Goal: Task Accomplishment & Management: Manage account settings

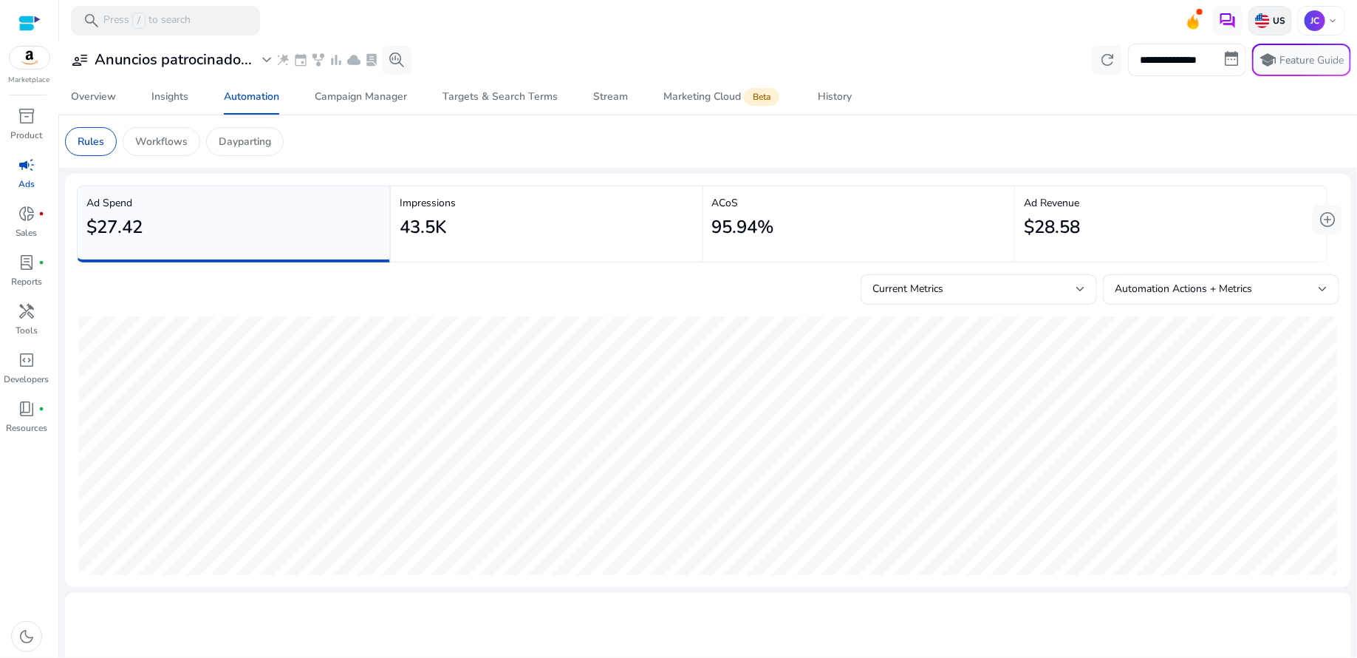
click at [1270, 22] on p "US" at bounding box center [1278, 21] width 16 height 12
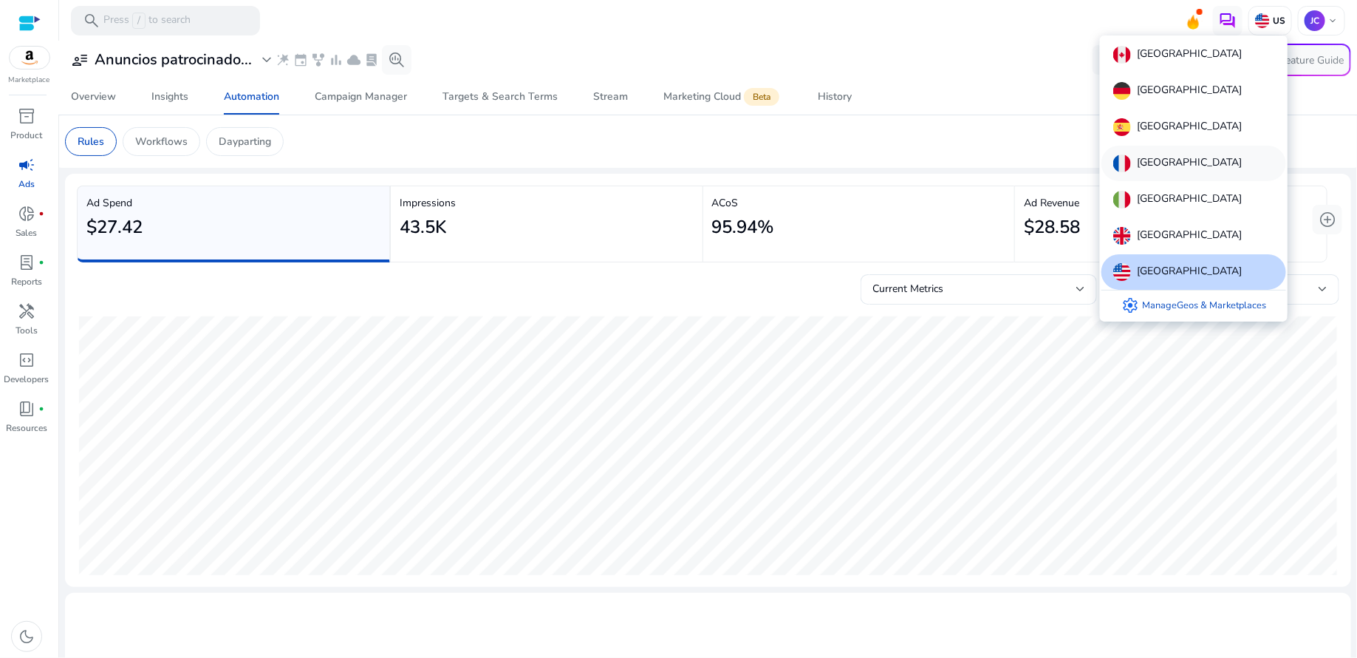
click at [1161, 158] on p "[GEOGRAPHIC_DATA]" at bounding box center [1189, 163] width 105 height 18
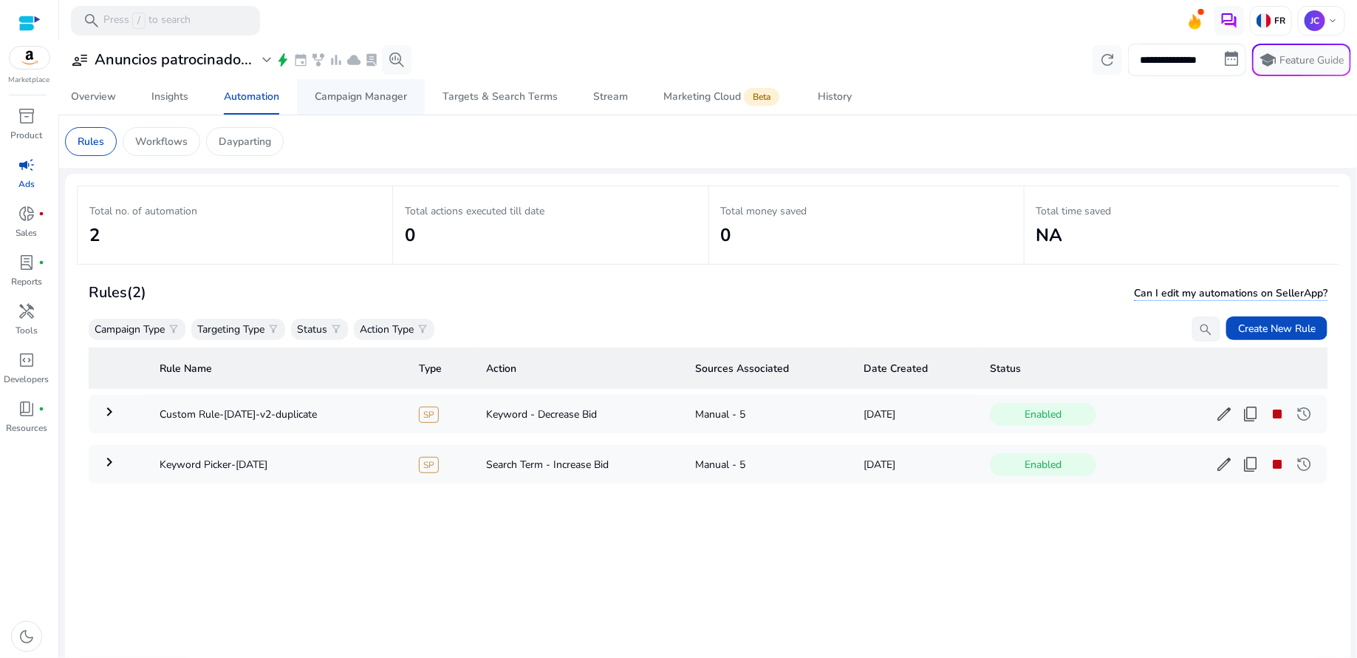
click at [341, 101] on div "Campaign Manager" at bounding box center [361, 97] width 92 height 10
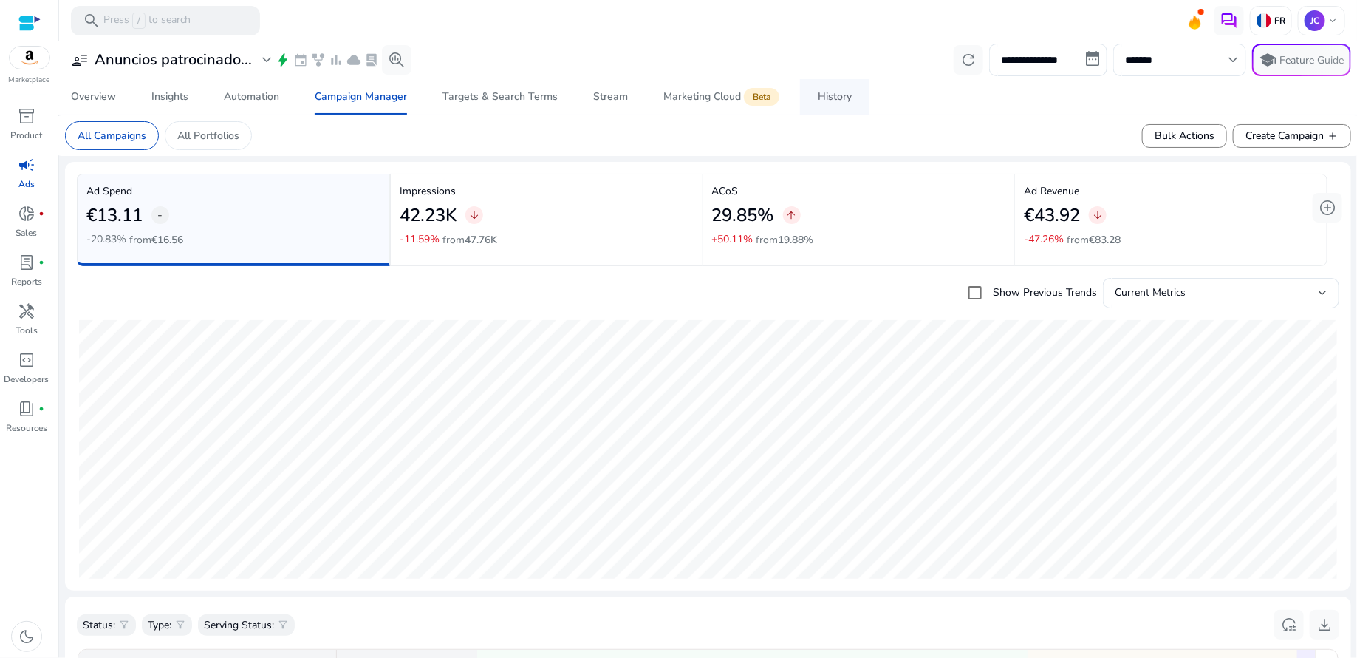
click at [833, 103] on span "History" at bounding box center [835, 96] width 34 height 35
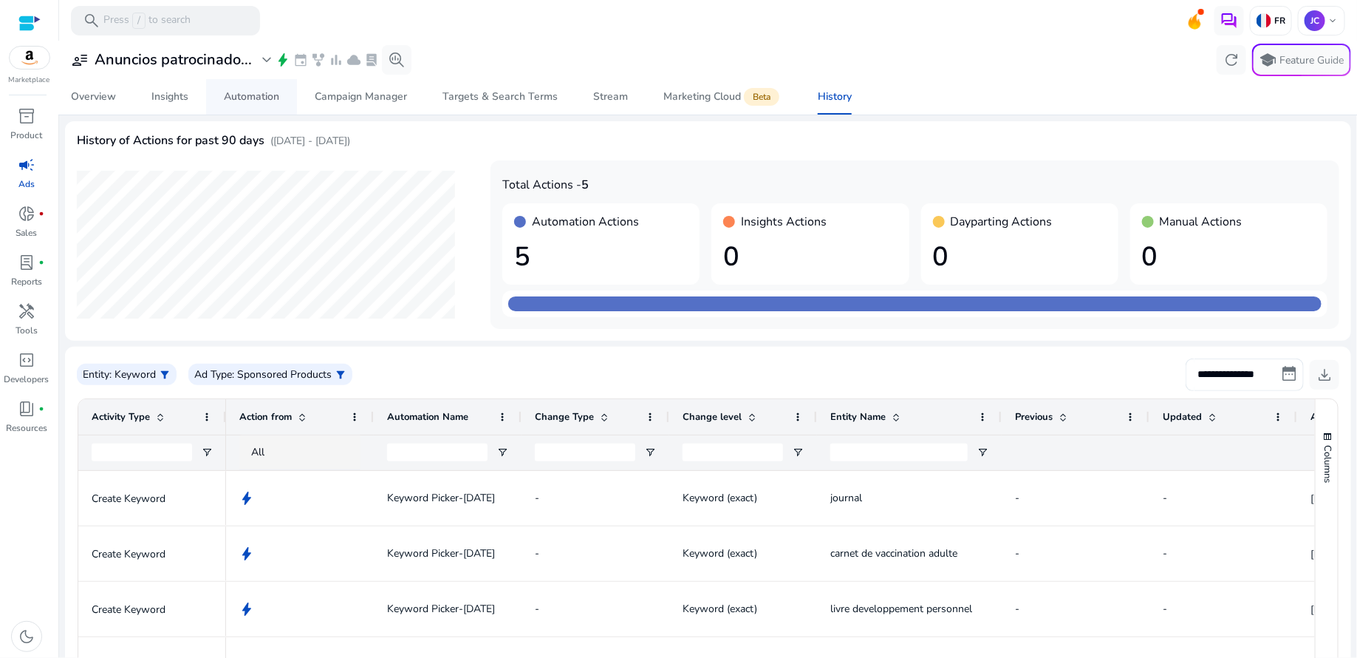
click at [273, 95] on div "Automation" at bounding box center [251, 97] width 55 height 10
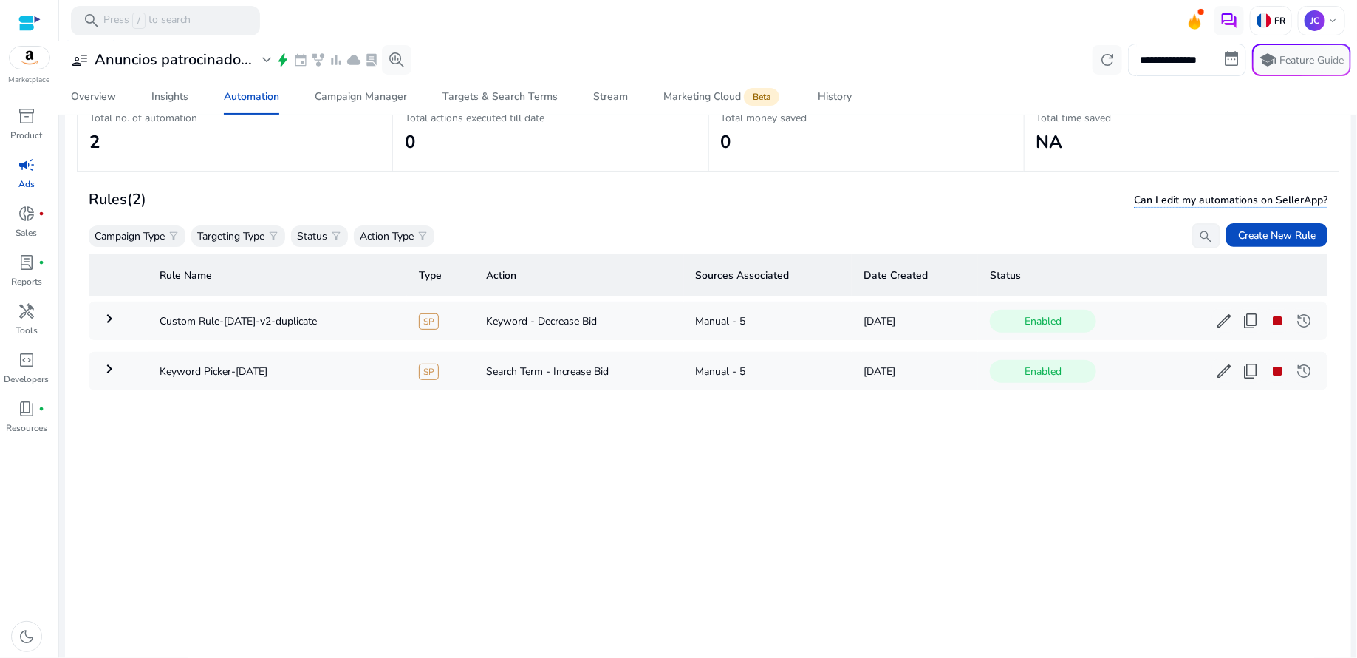
scroll to position [91, 0]
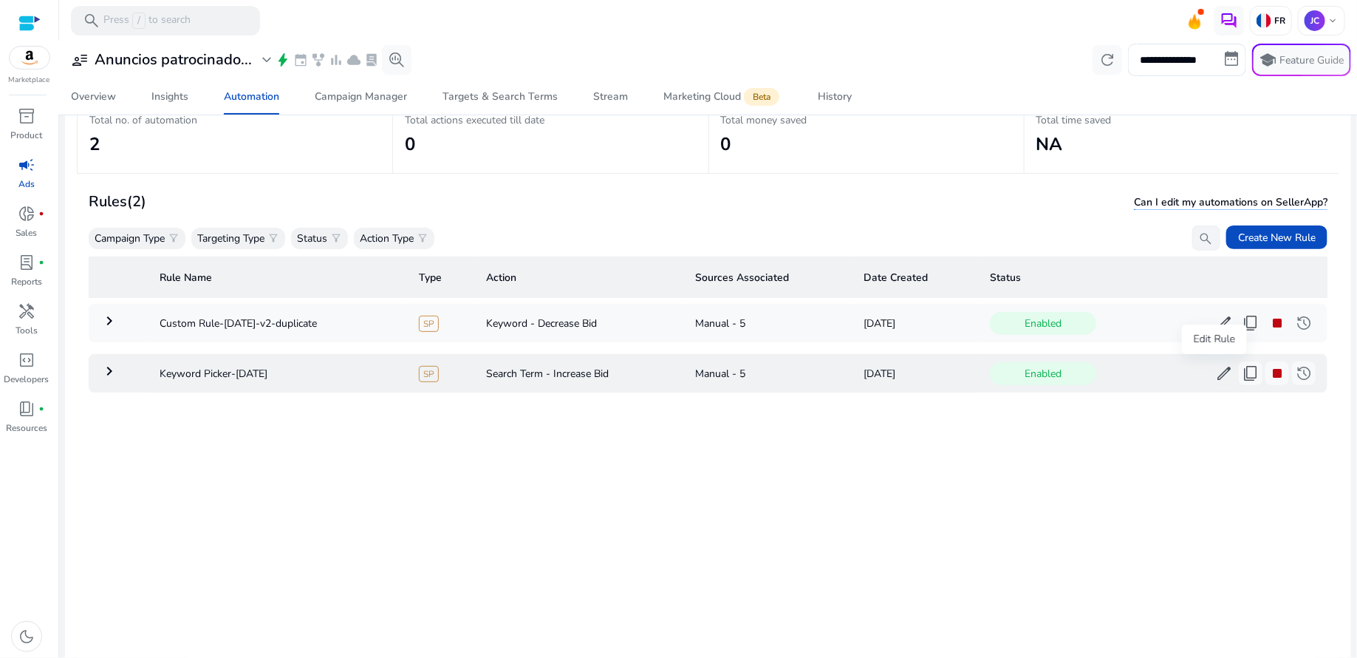
click at [1215, 375] on span "edit" at bounding box center [1224, 373] width 18 height 18
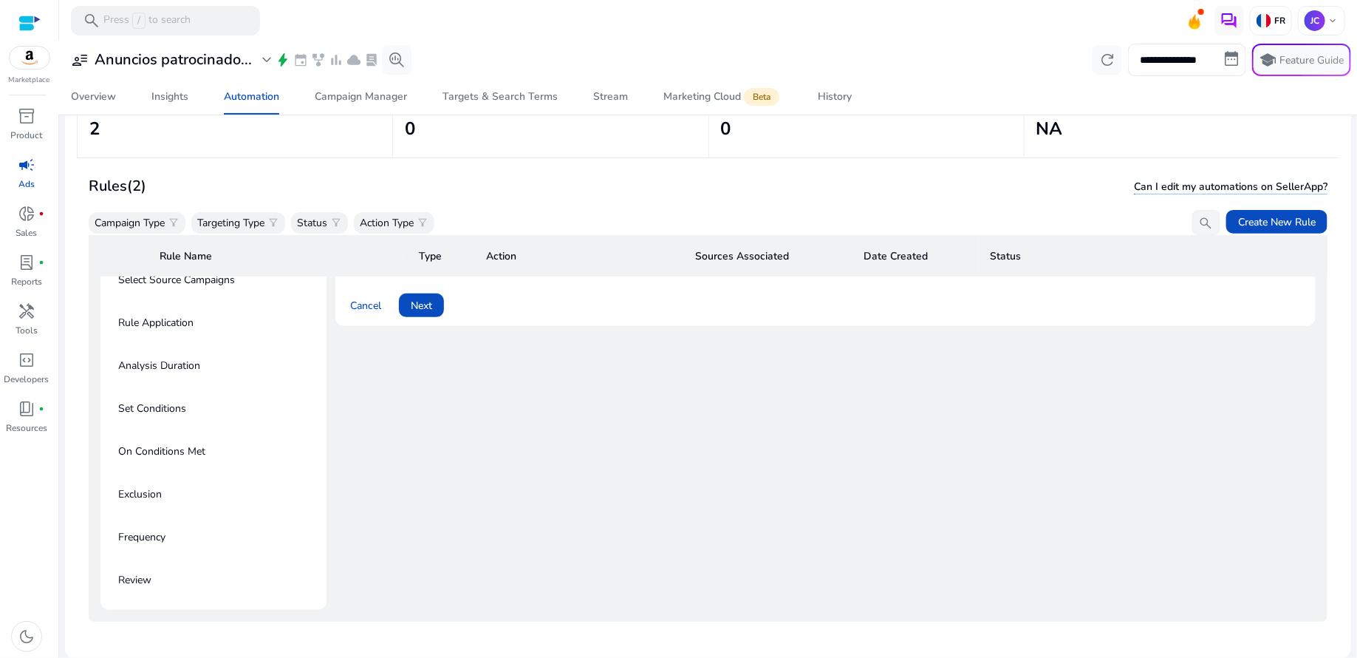
scroll to position [151, 0]
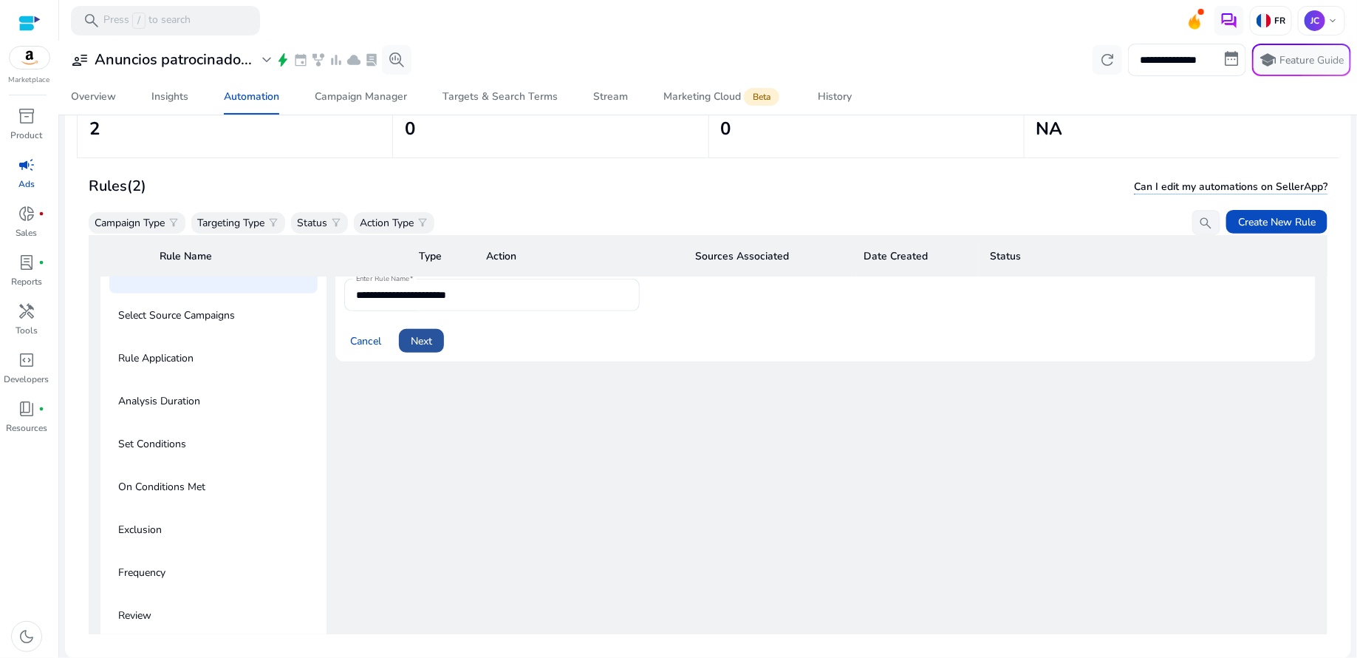
click at [417, 344] on span "Next" at bounding box center [421, 341] width 21 height 16
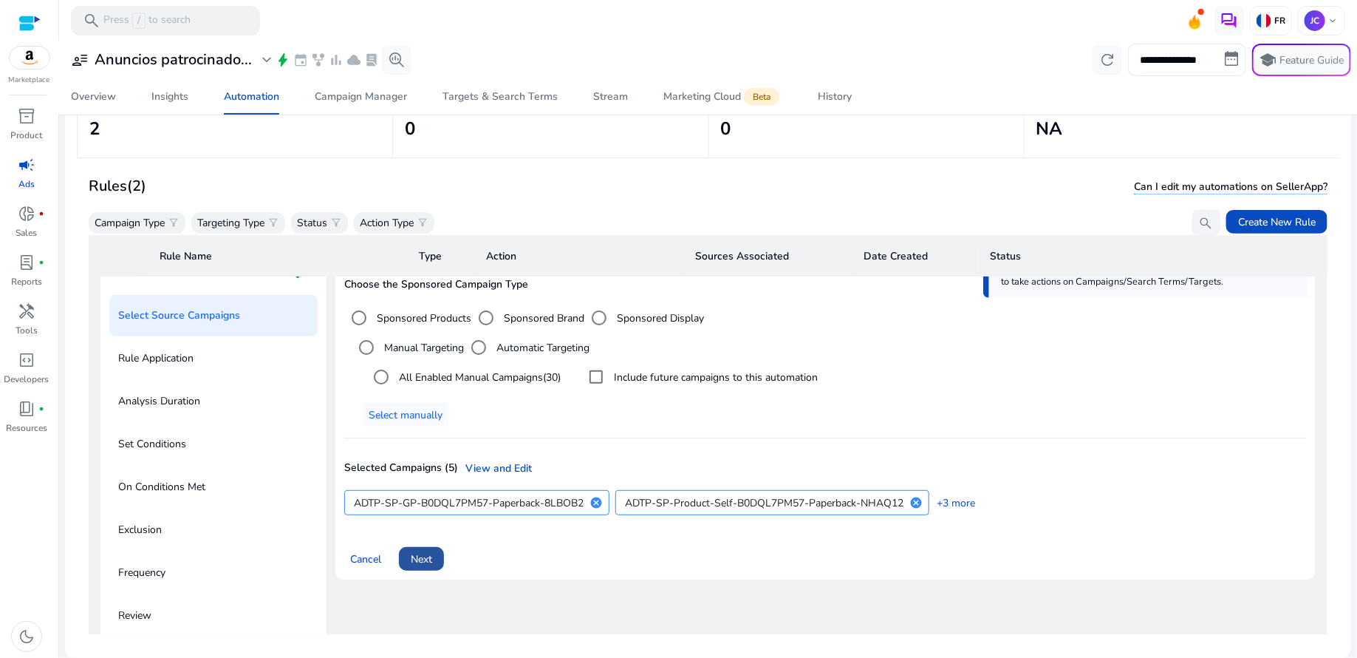
click at [426, 555] on span "Next" at bounding box center [421, 559] width 21 height 16
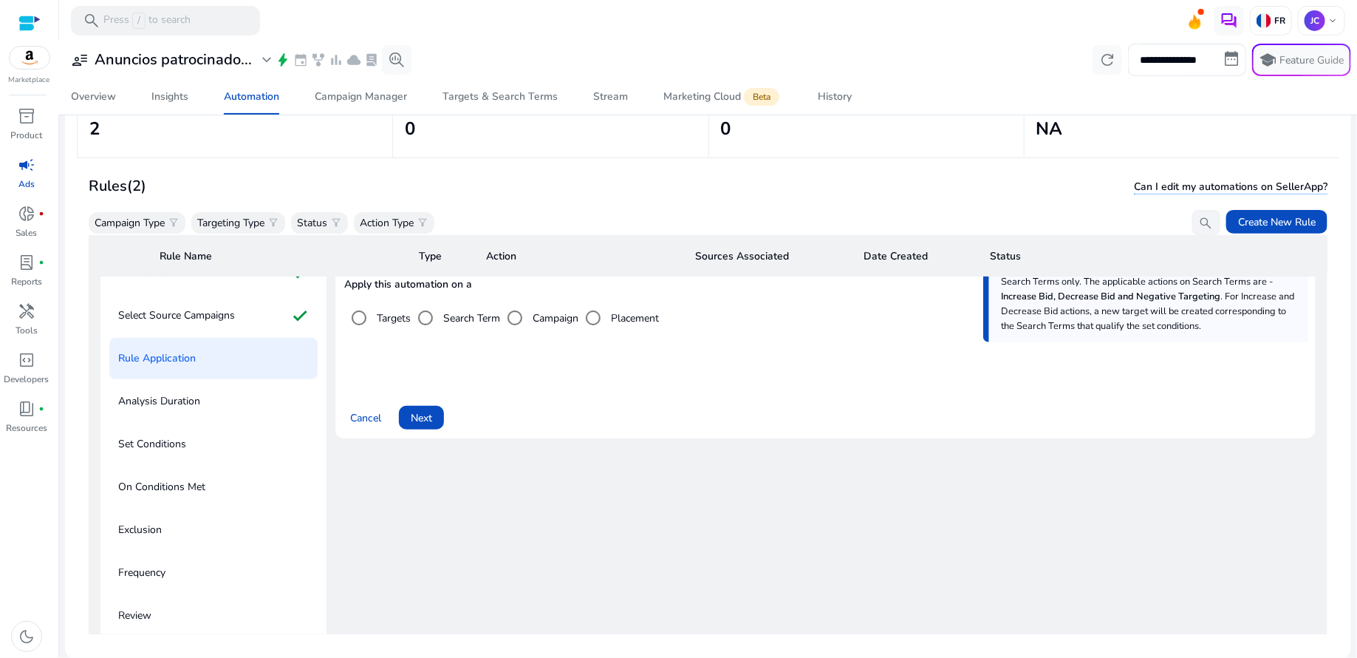
click at [154, 567] on p "Frequency" at bounding box center [141, 573] width 47 height 24
click at [428, 420] on span "Next" at bounding box center [421, 418] width 21 height 16
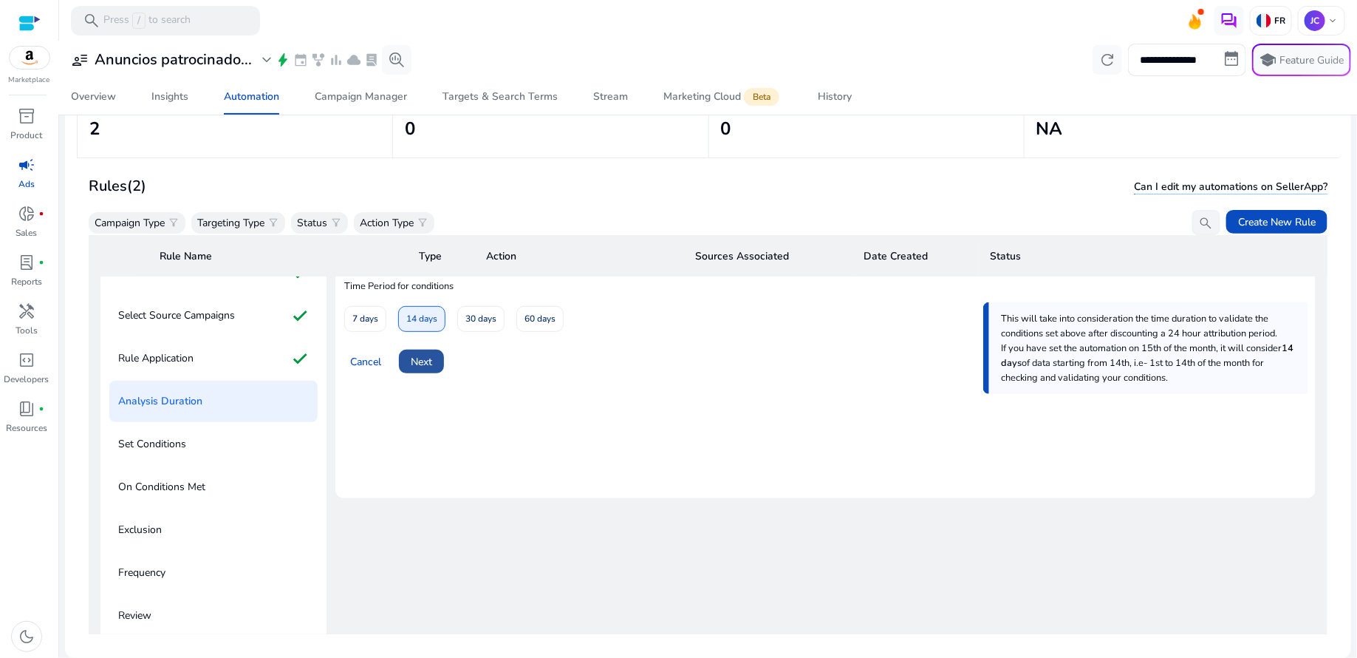
click at [425, 366] on span "Next" at bounding box center [421, 362] width 21 height 16
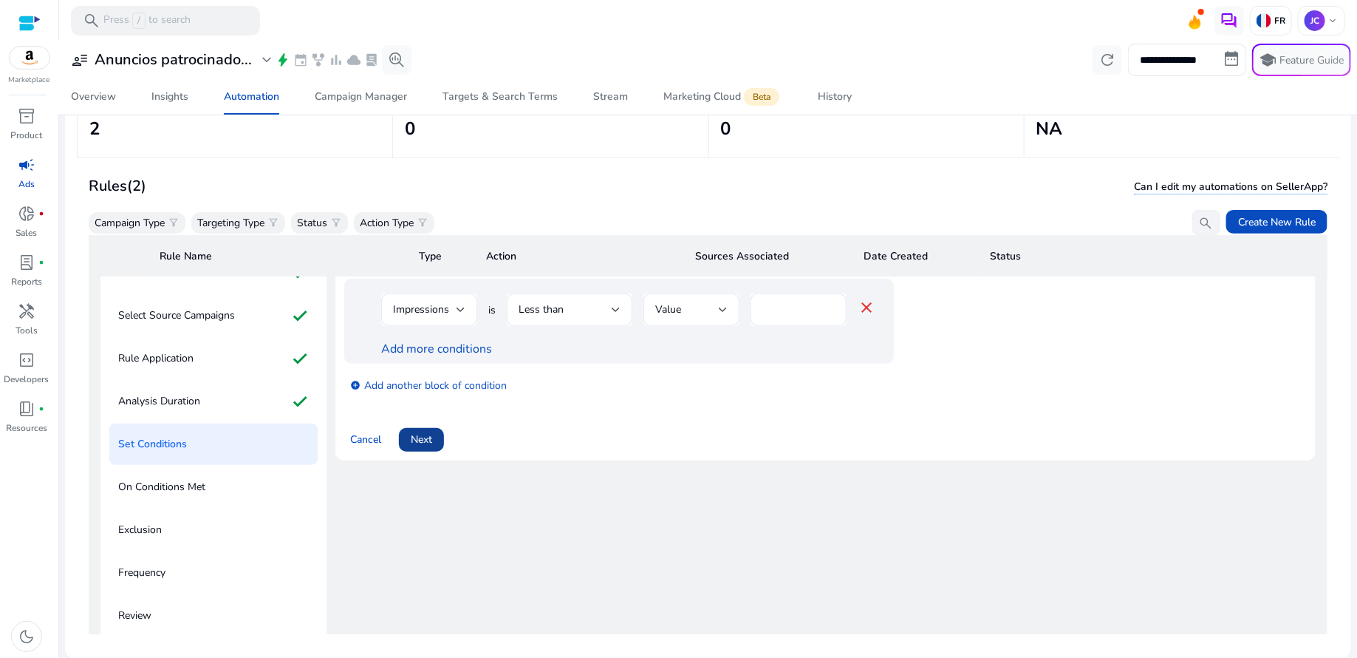
click at [422, 436] on span "Next" at bounding box center [421, 439] width 21 height 16
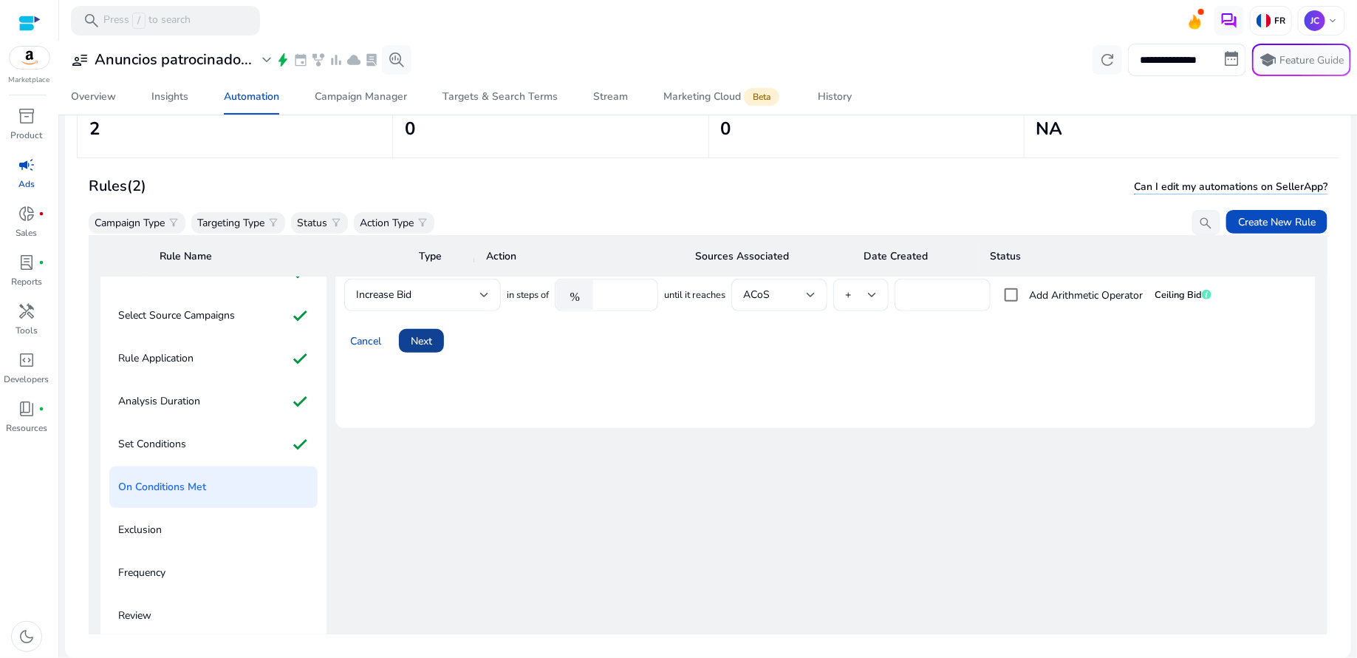
click at [431, 346] on span at bounding box center [421, 340] width 45 height 35
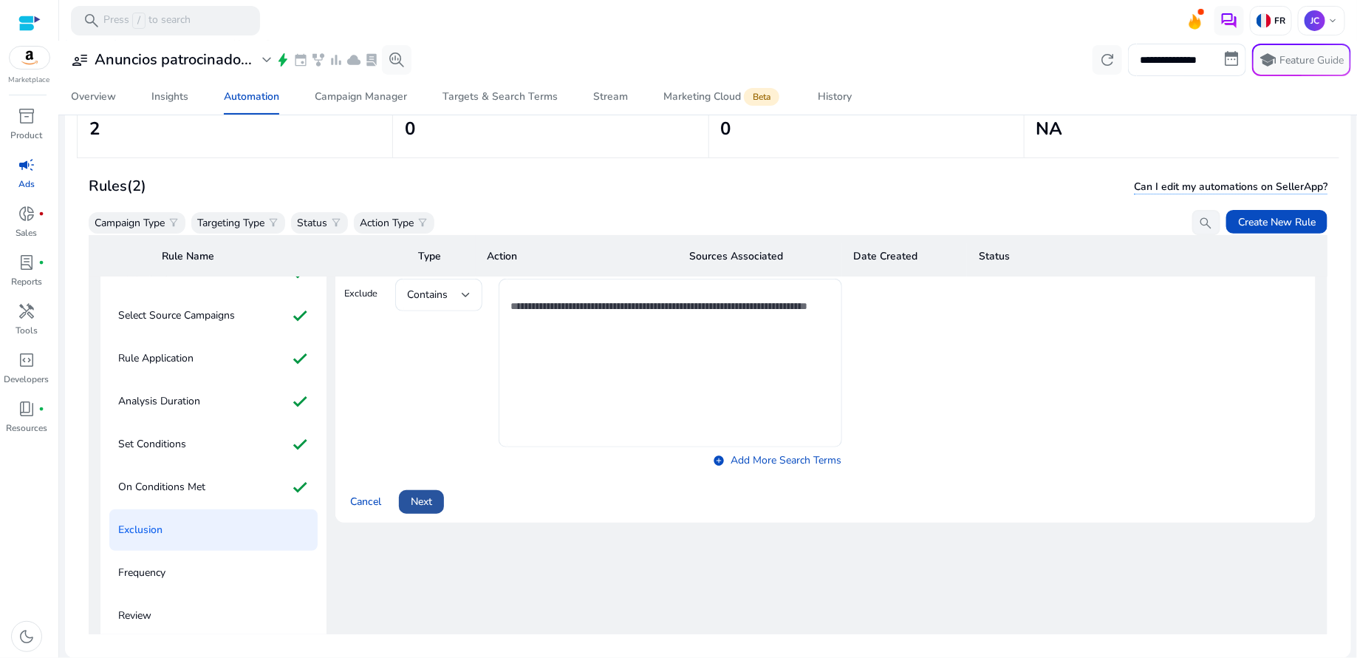
click at [431, 504] on span "Next" at bounding box center [421, 502] width 21 height 16
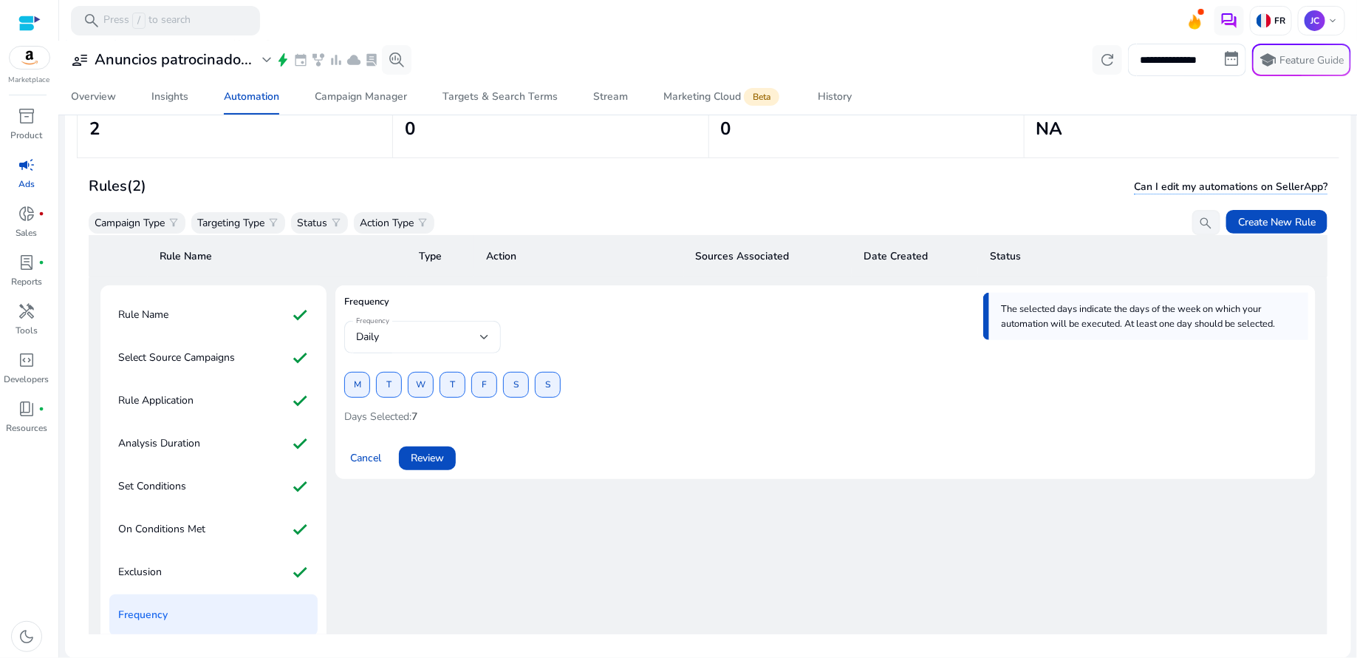
scroll to position [0, 0]
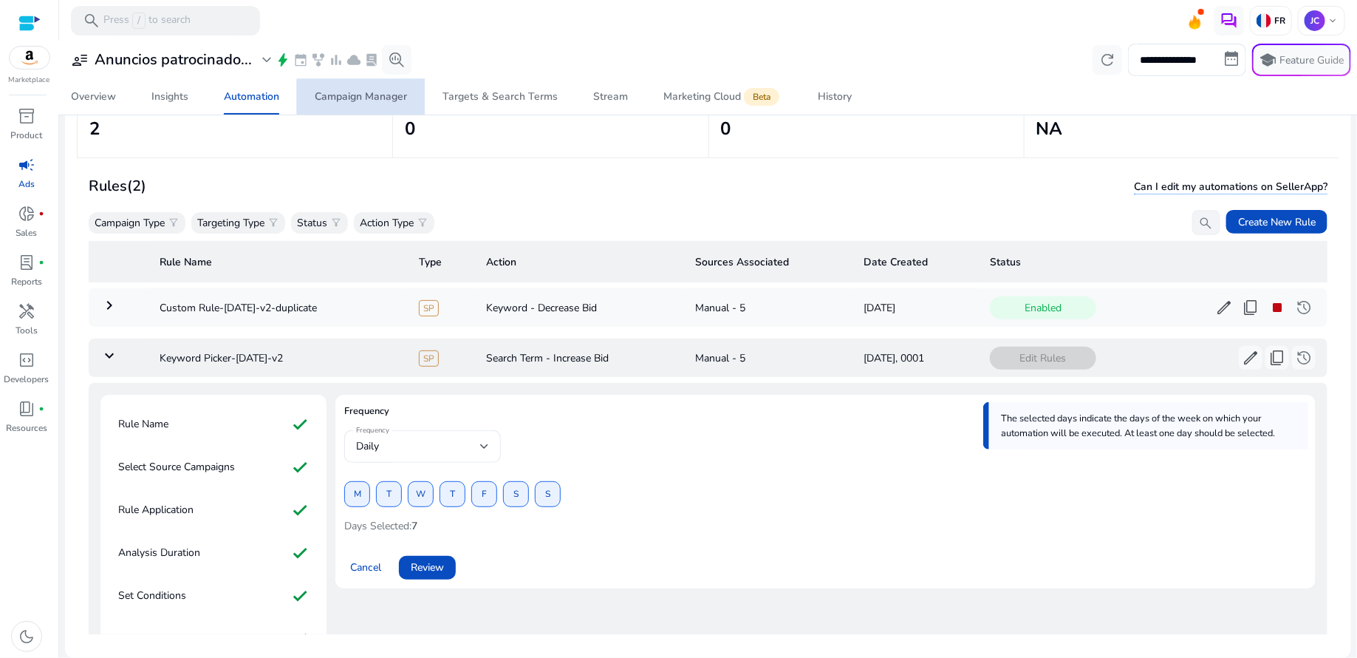
click at [380, 96] on div "Campaign Manager" at bounding box center [361, 97] width 92 height 10
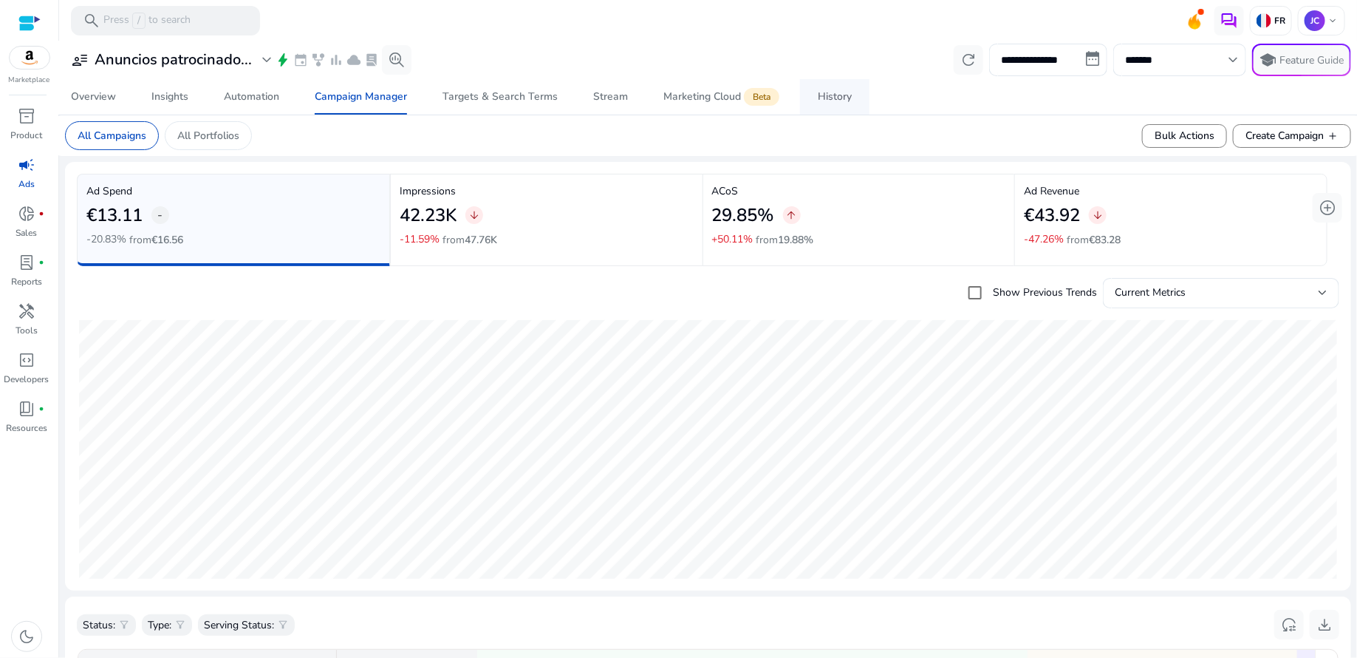
click at [830, 99] on div "History" at bounding box center [835, 97] width 34 height 10
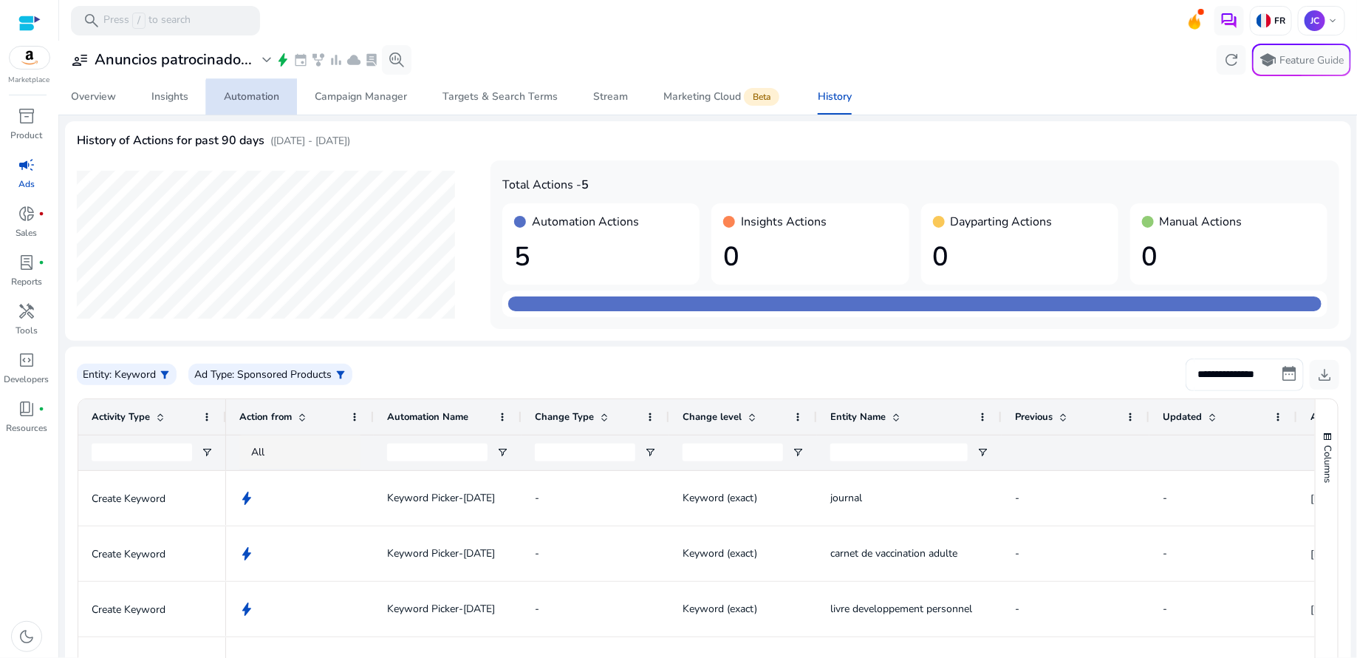
click at [267, 100] on div "Automation" at bounding box center [251, 97] width 55 height 10
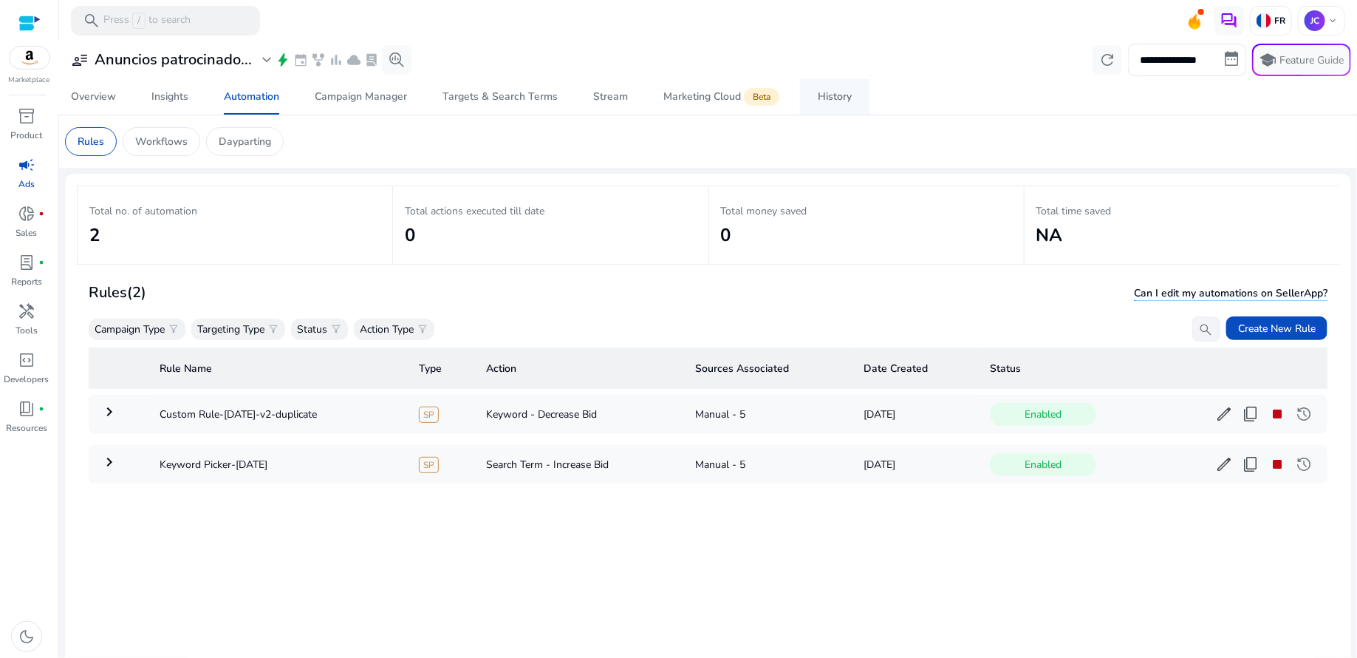
click at [830, 98] on div "History" at bounding box center [835, 97] width 34 height 10
select select "*"
select select "****"
select select "**"
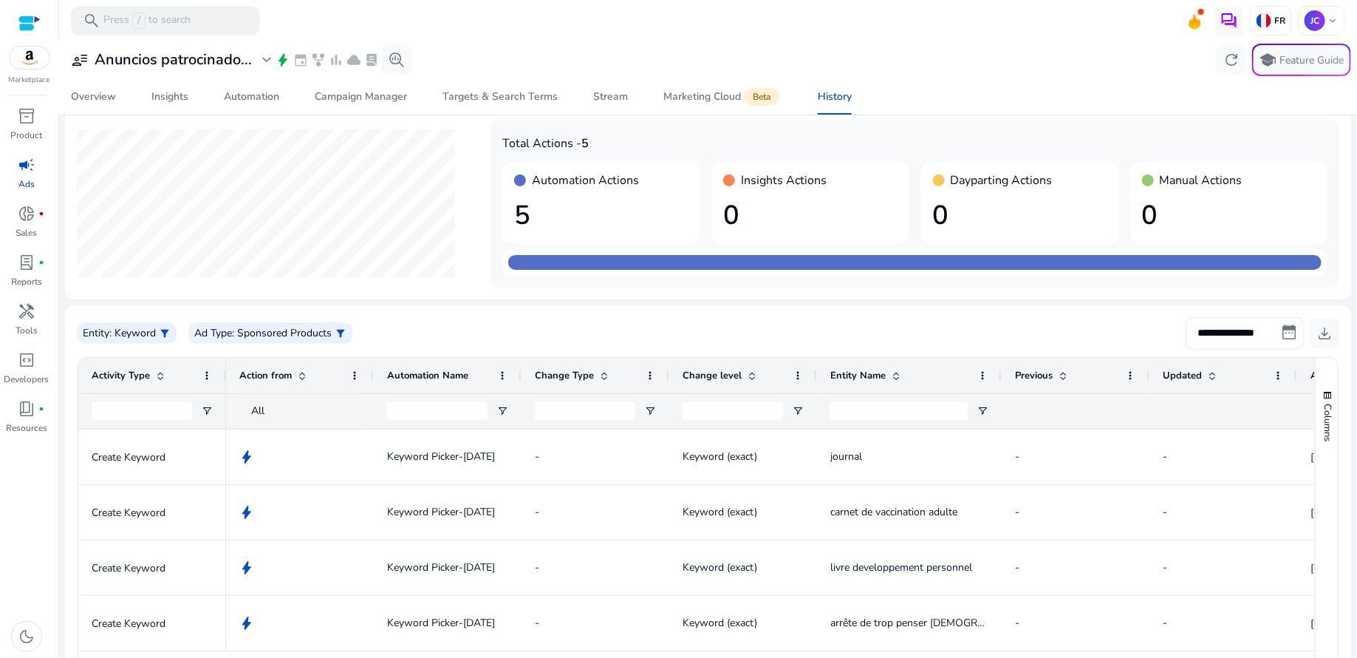
scroll to position [41, 0]
click at [1286, 333] on input "**********" at bounding box center [1245, 334] width 118 height 33
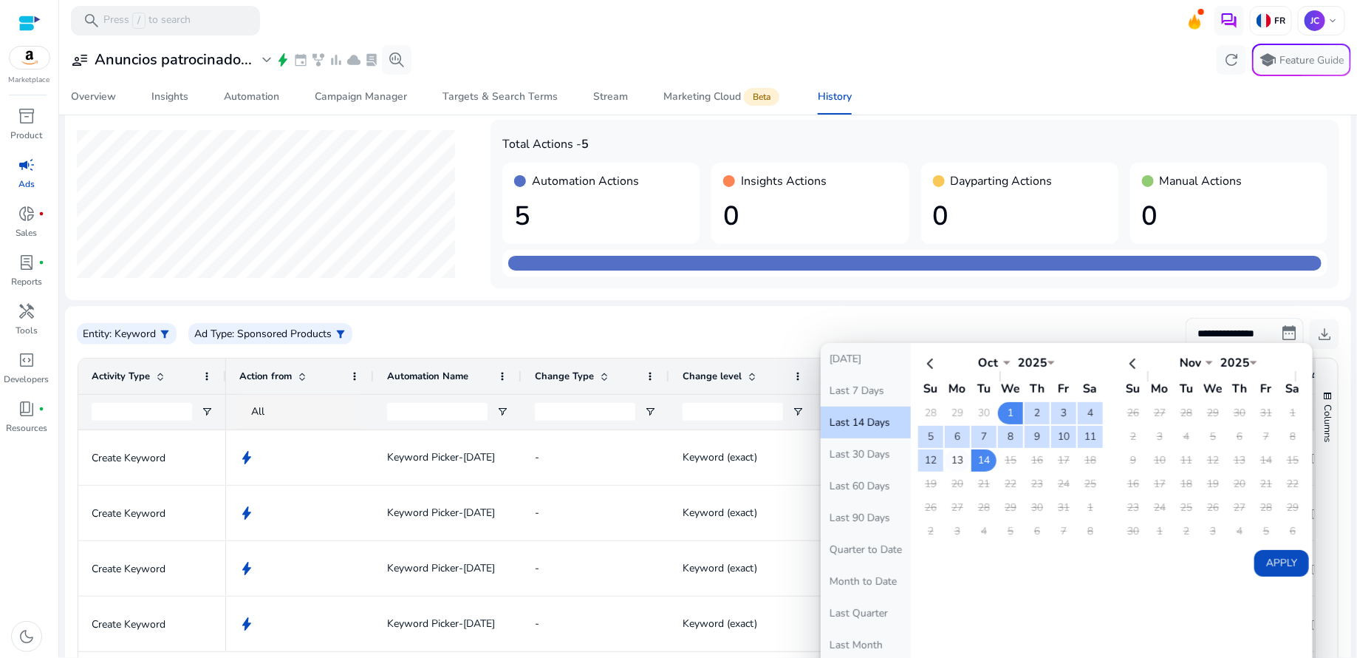
click at [957, 463] on td "13" at bounding box center [957, 460] width 25 height 22
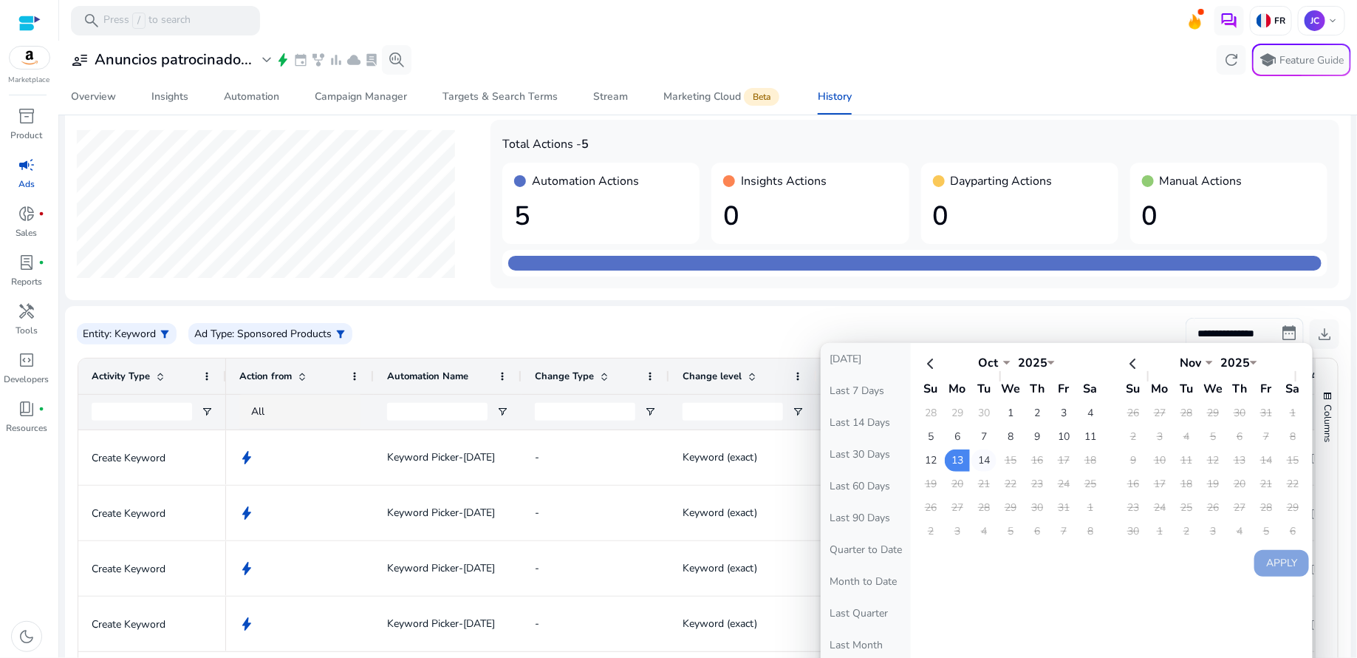
click at [971, 460] on td "14" at bounding box center [983, 460] width 25 height 22
click at [1268, 551] on button "Apply" at bounding box center [1281, 563] width 55 height 27
type input "**********"
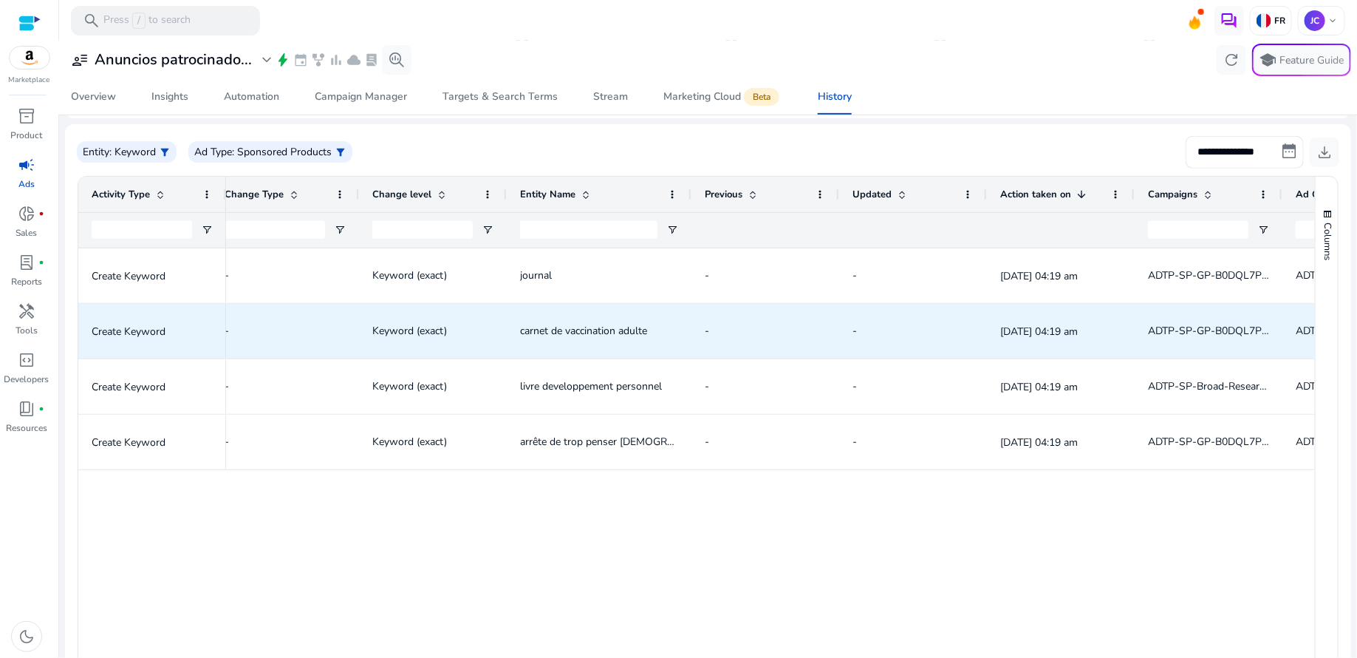
scroll to position [0, 242]
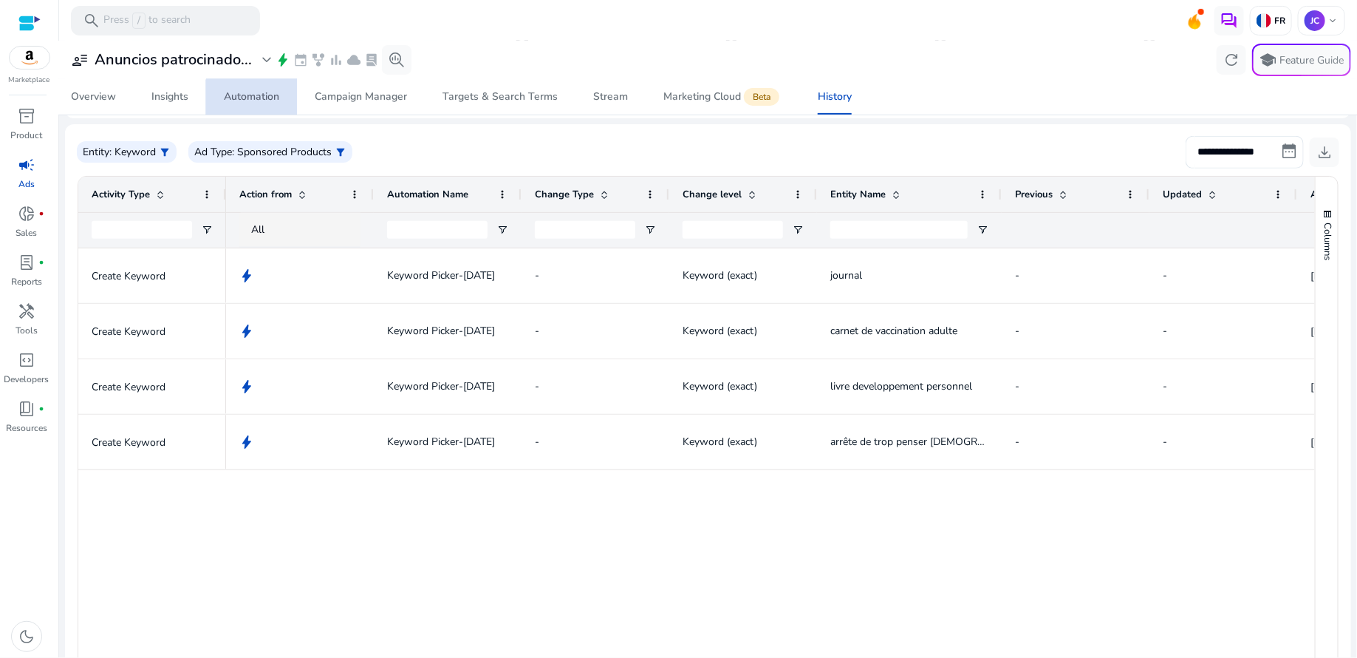
click at [256, 103] on span "Automation" at bounding box center [251, 96] width 55 height 35
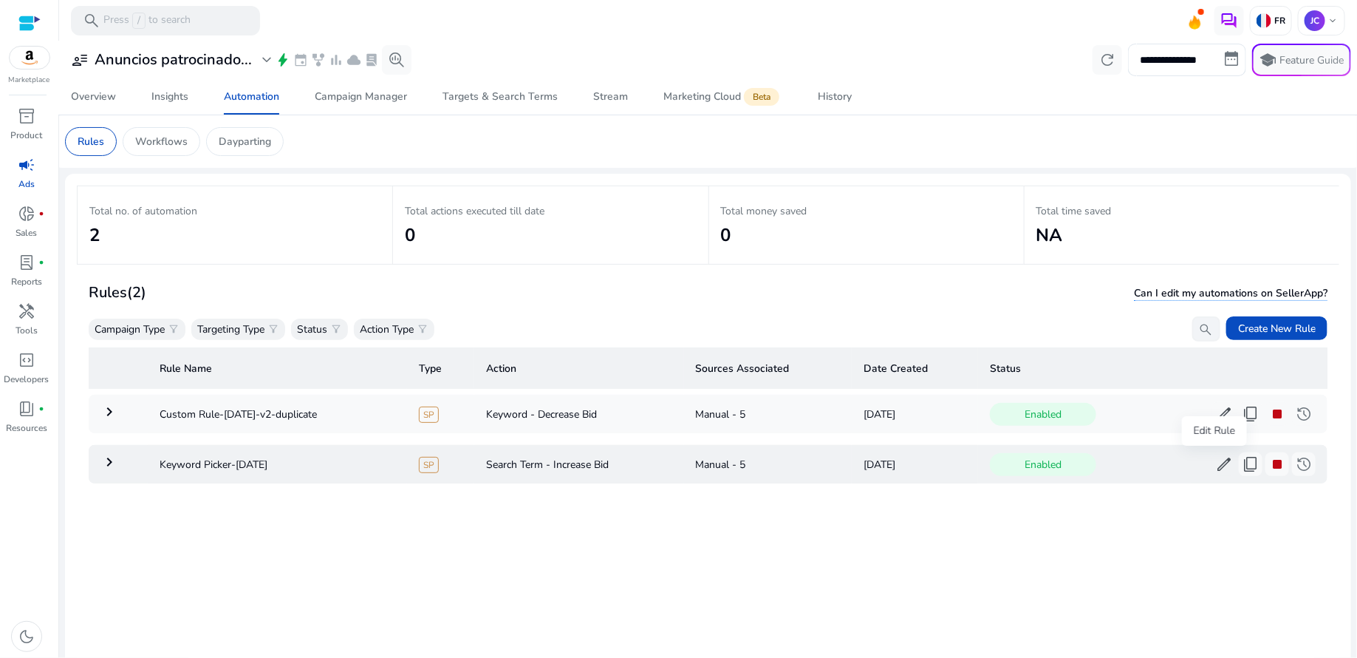
click at [1218, 465] on span "edit" at bounding box center [1224, 464] width 18 height 18
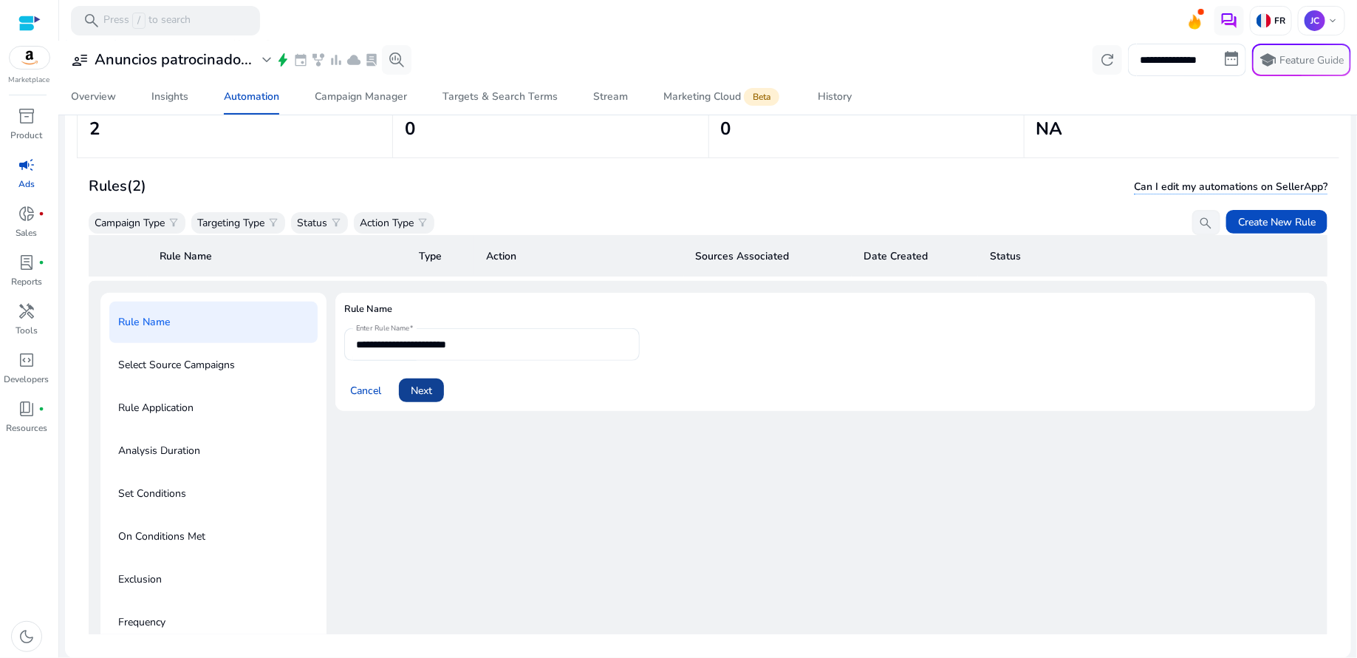
click at [424, 385] on span "Next" at bounding box center [421, 391] width 21 height 16
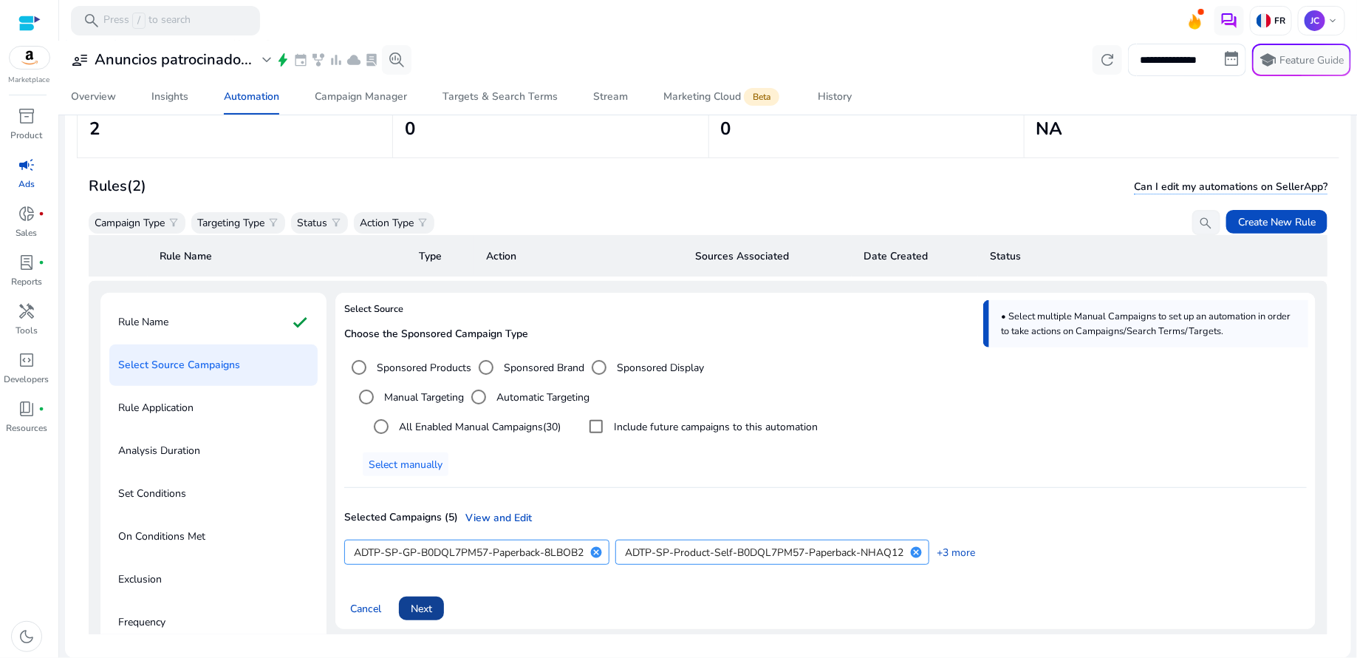
click at [425, 606] on span "Next" at bounding box center [421, 609] width 21 height 16
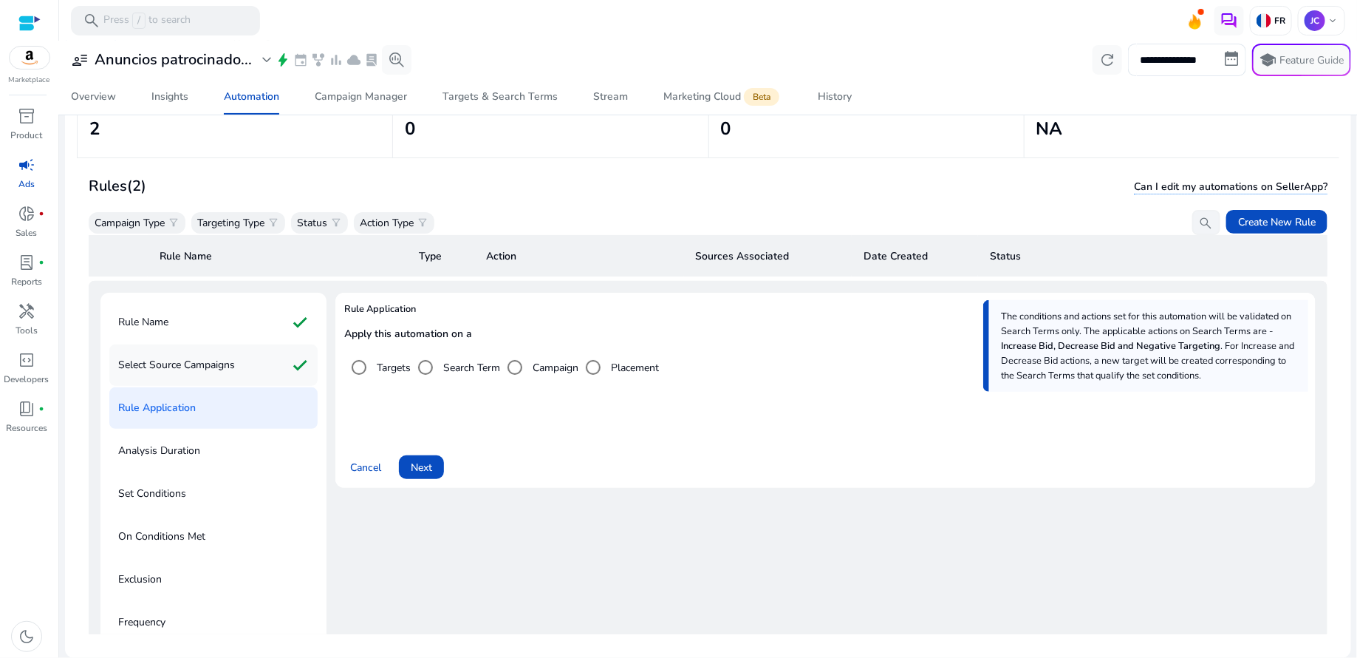
click at [213, 361] on p "Select Source Campaigns" at bounding box center [176, 365] width 117 height 24
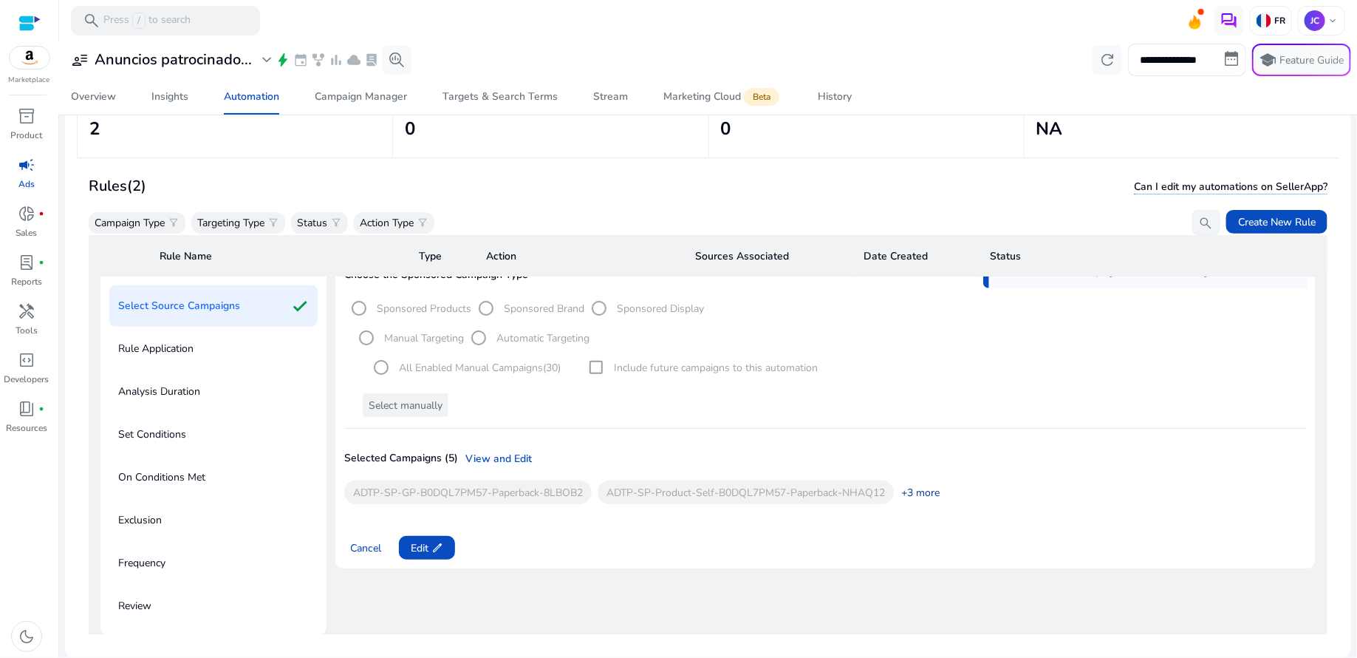
click at [921, 488] on link "+3 more" at bounding box center [917, 493] width 46 height 16
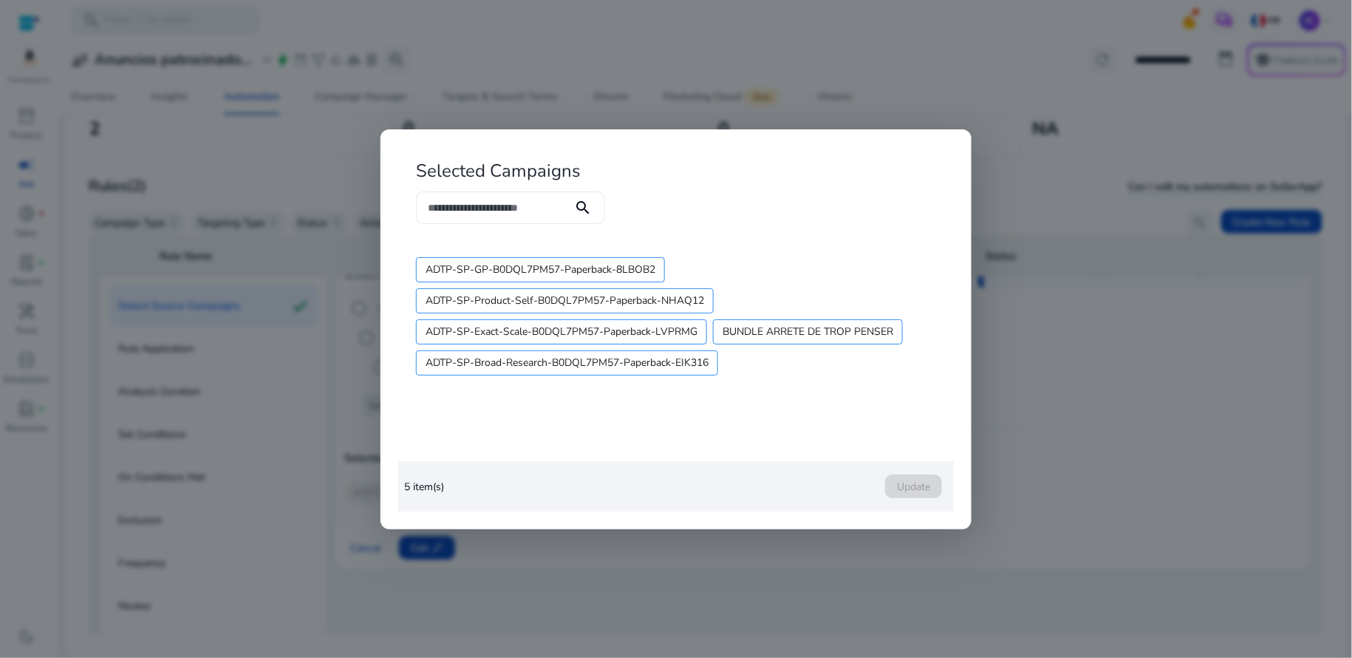
click at [1019, 473] on div at bounding box center [676, 329] width 1352 height 658
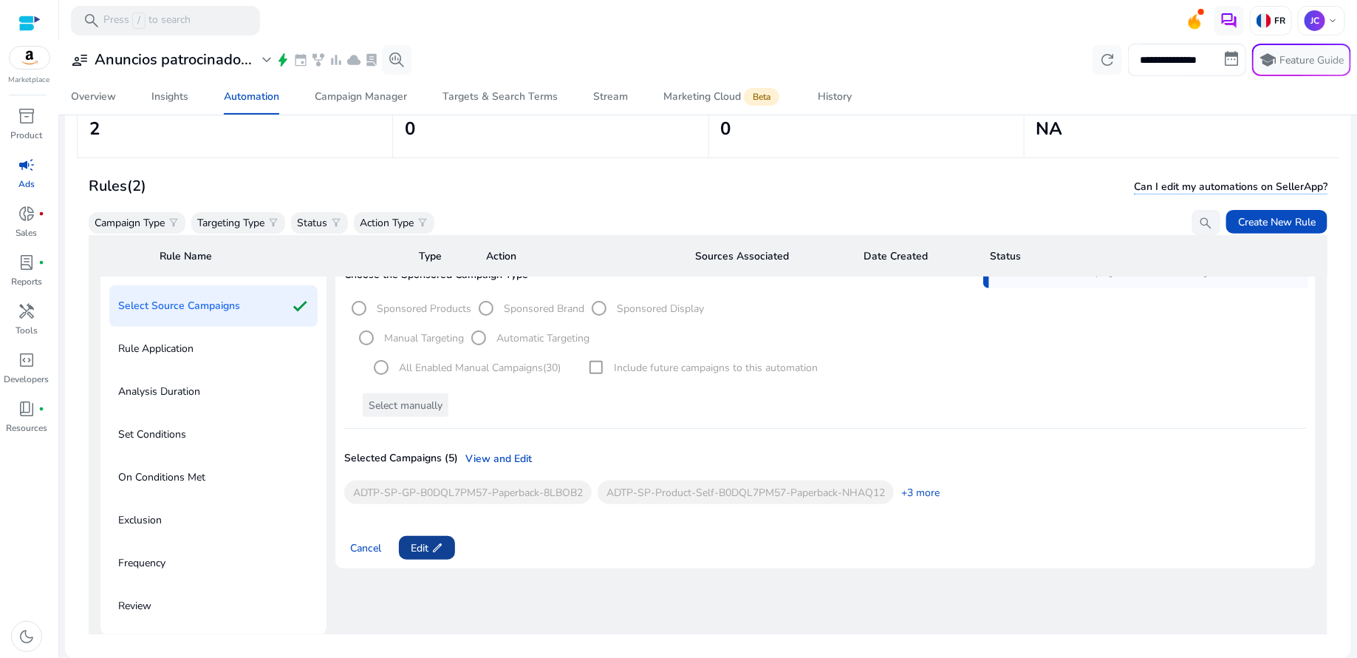
click at [430, 542] on app-icon "edit" at bounding box center [435, 548] width 15 height 12
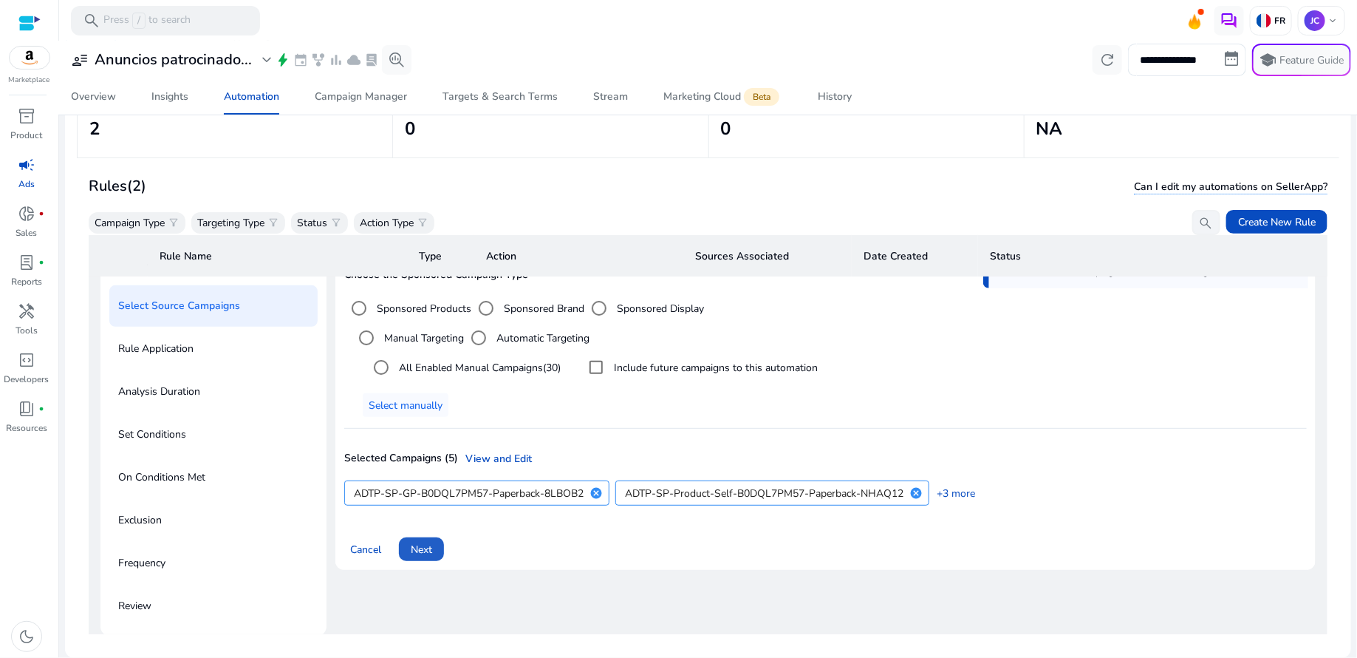
click at [430, 542] on span "Next" at bounding box center [421, 550] width 21 height 16
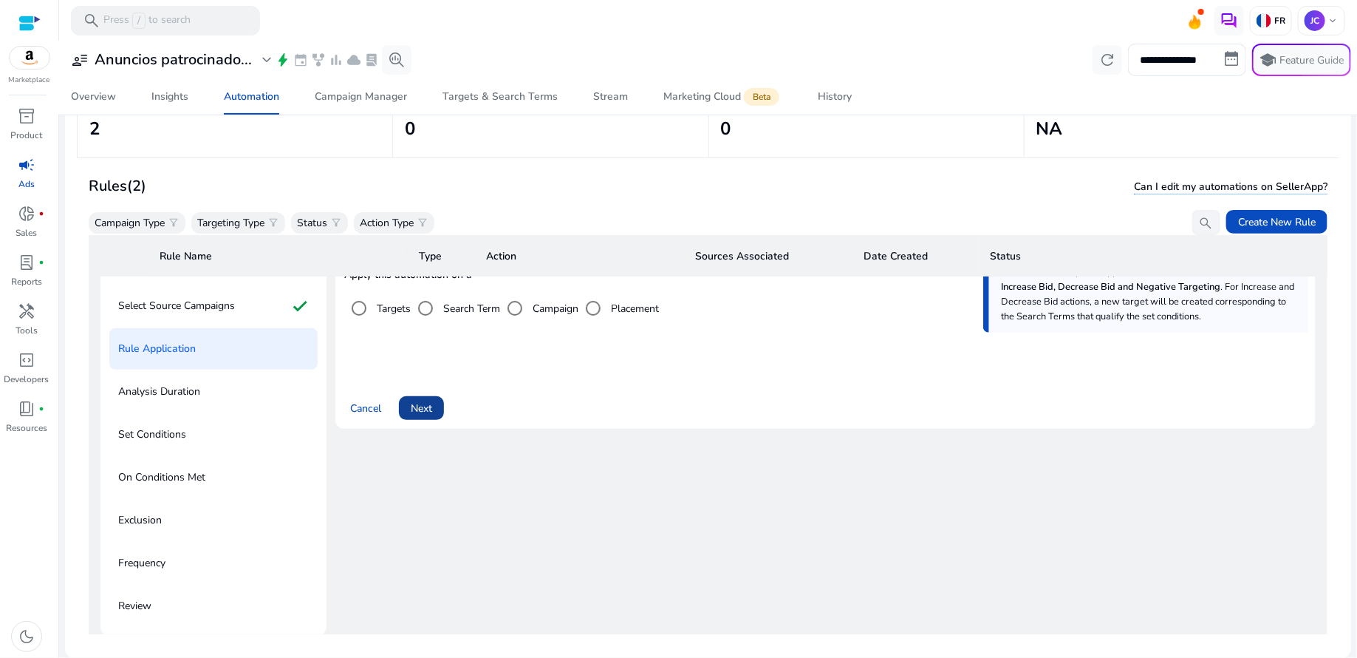
click at [428, 405] on span "Next" at bounding box center [421, 408] width 21 height 16
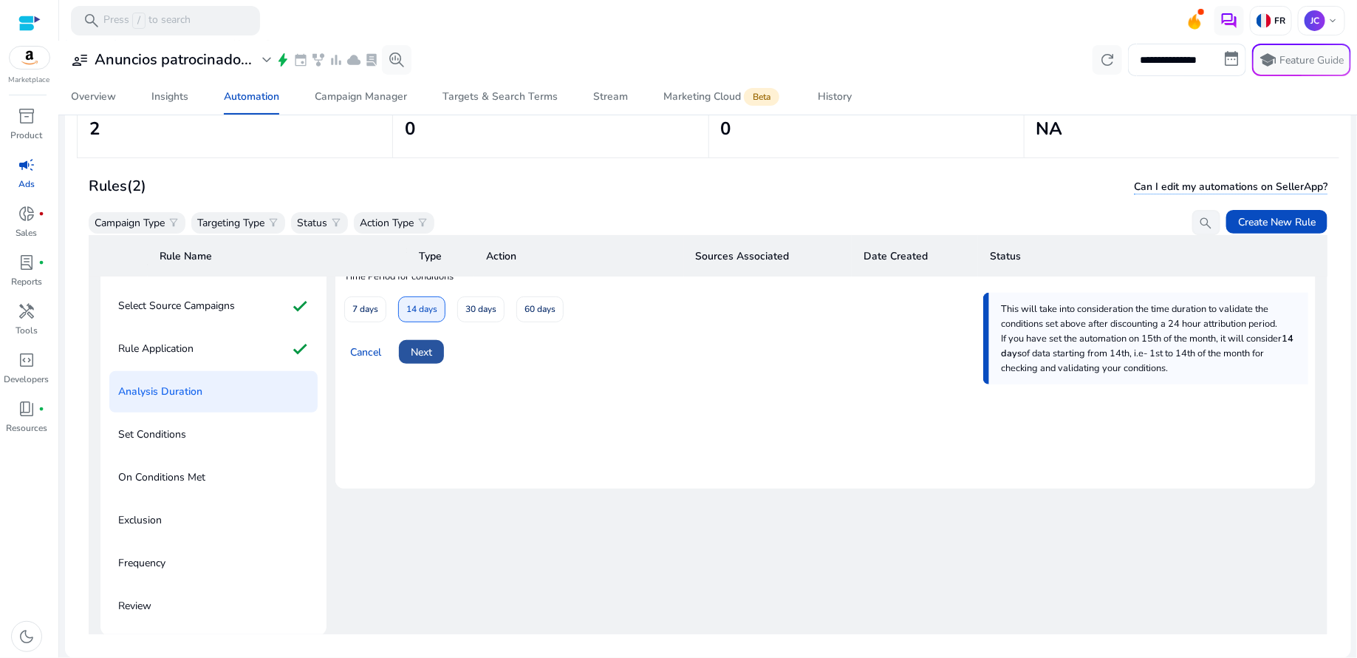
click at [427, 354] on span "Next" at bounding box center [421, 352] width 21 height 16
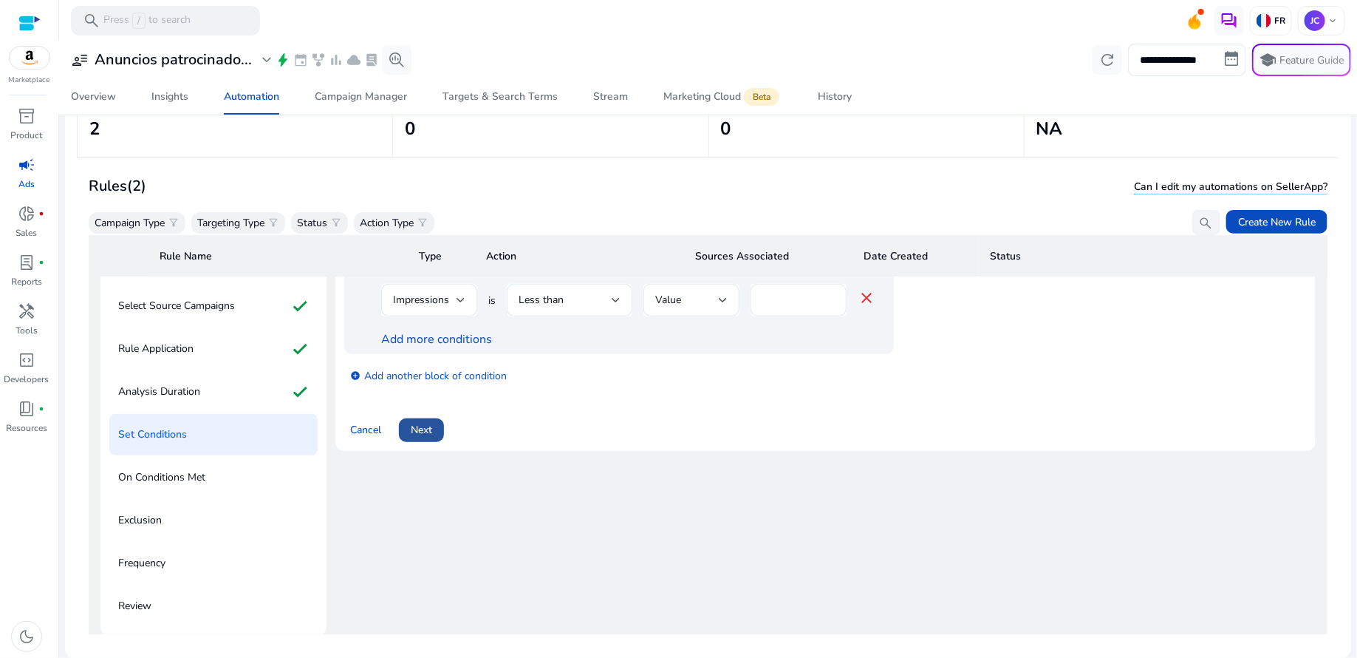
click at [429, 430] on span "Next" at bounding box center [421, 430] width 21 height 16
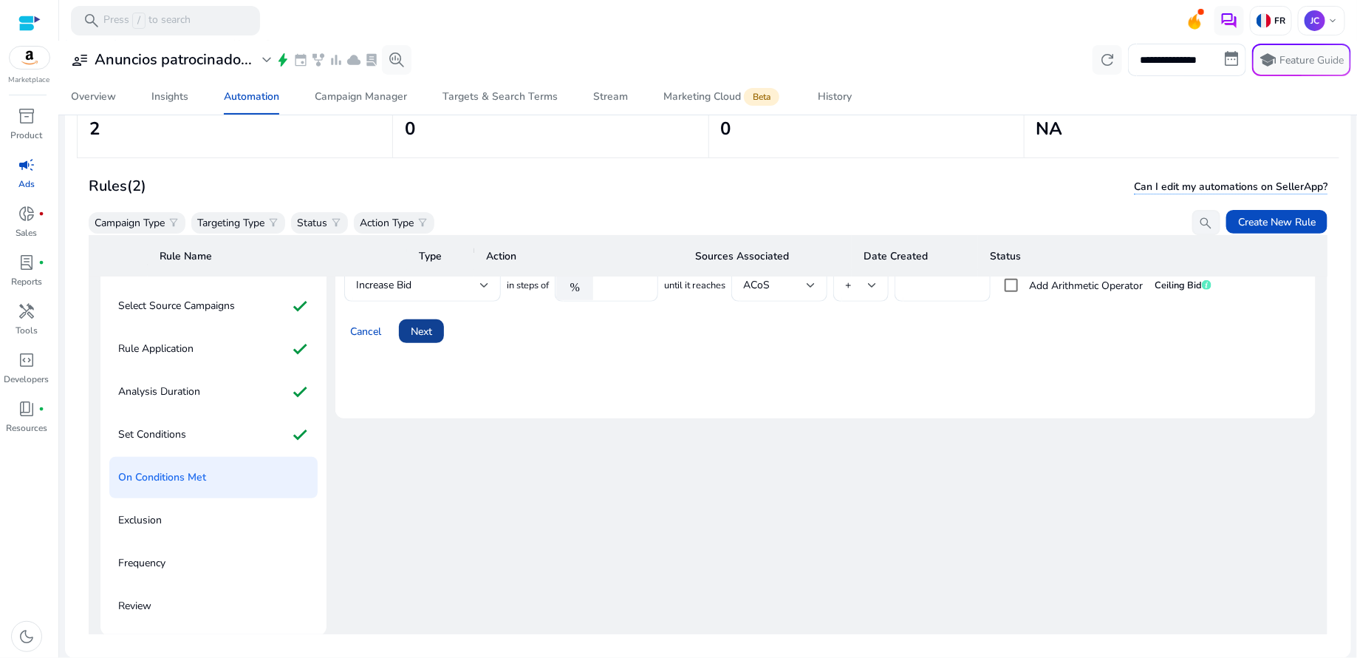
click at [431, 336] on span "Next" at bounding box center [421, 332] width 21 height 16
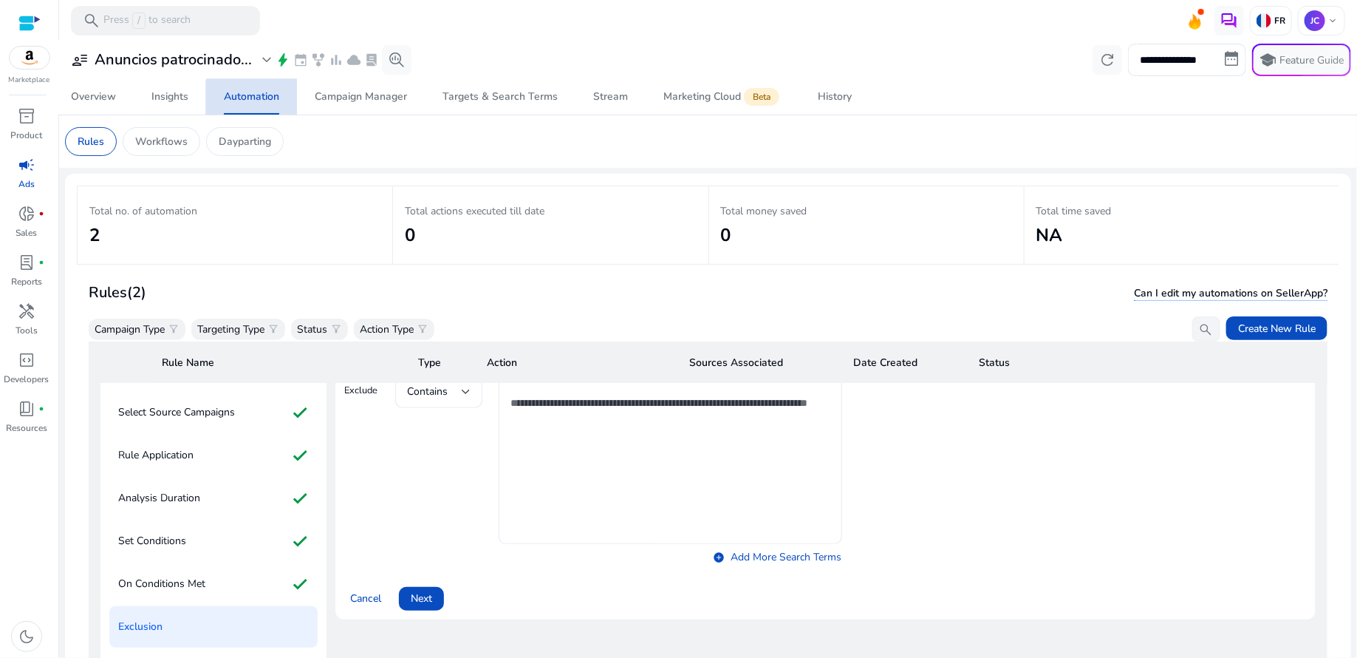
click at [270, 99] on div "Automation" at bounding box center [251, 97] width 55 height 10
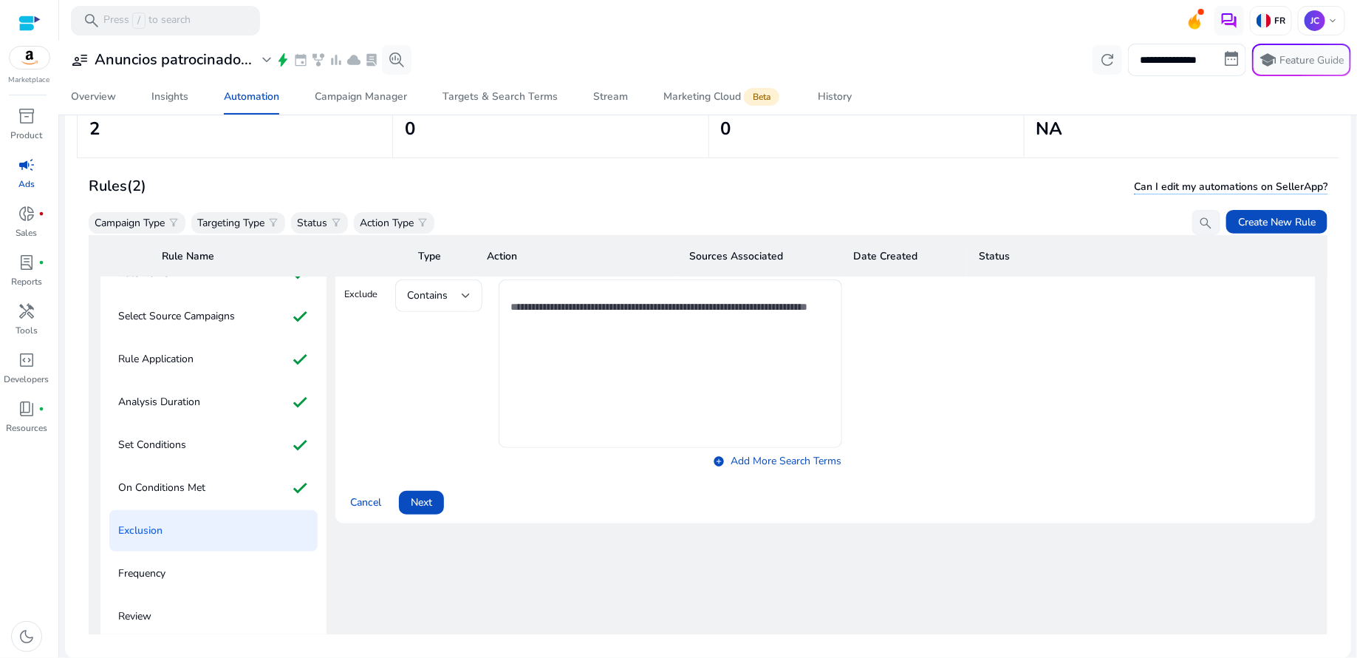
scroll to position [140, 0]
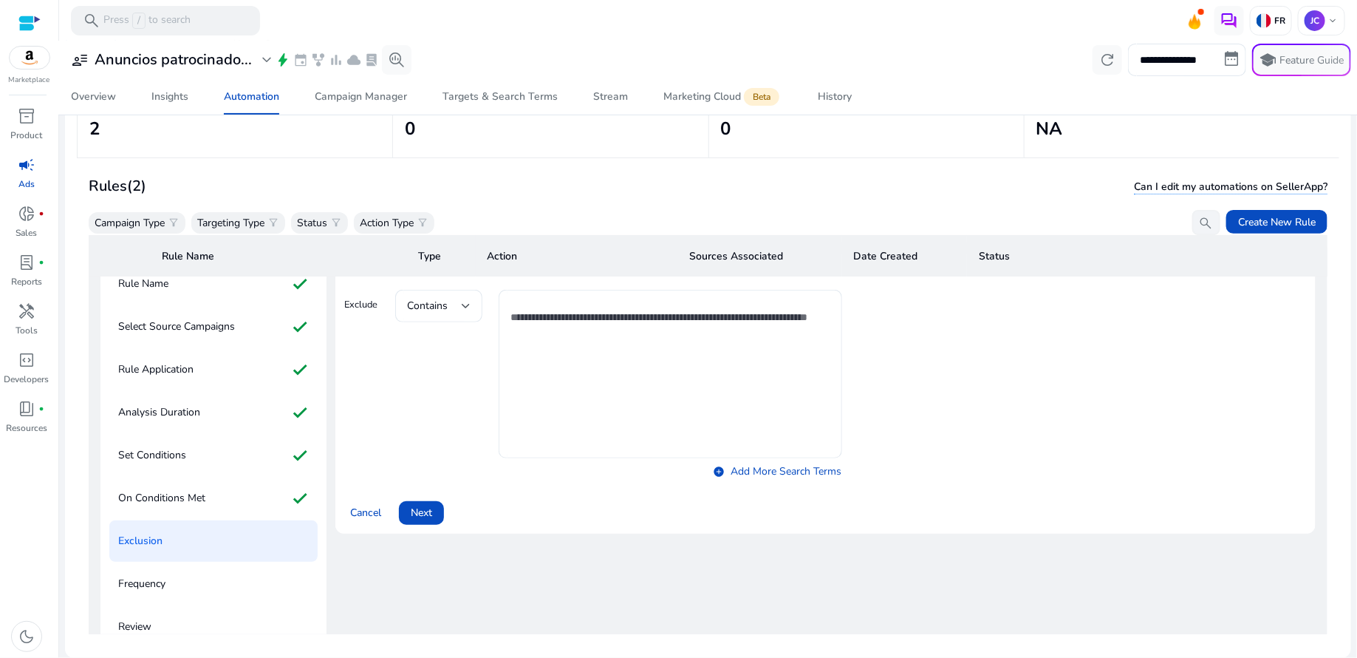
click at [113, 191] on h3 "Rules (2)" at bounding box center [118, 186] width 58 height 18
click at [25, 131] on p "Product" at bounding box center [27, 135] width 32 height 13
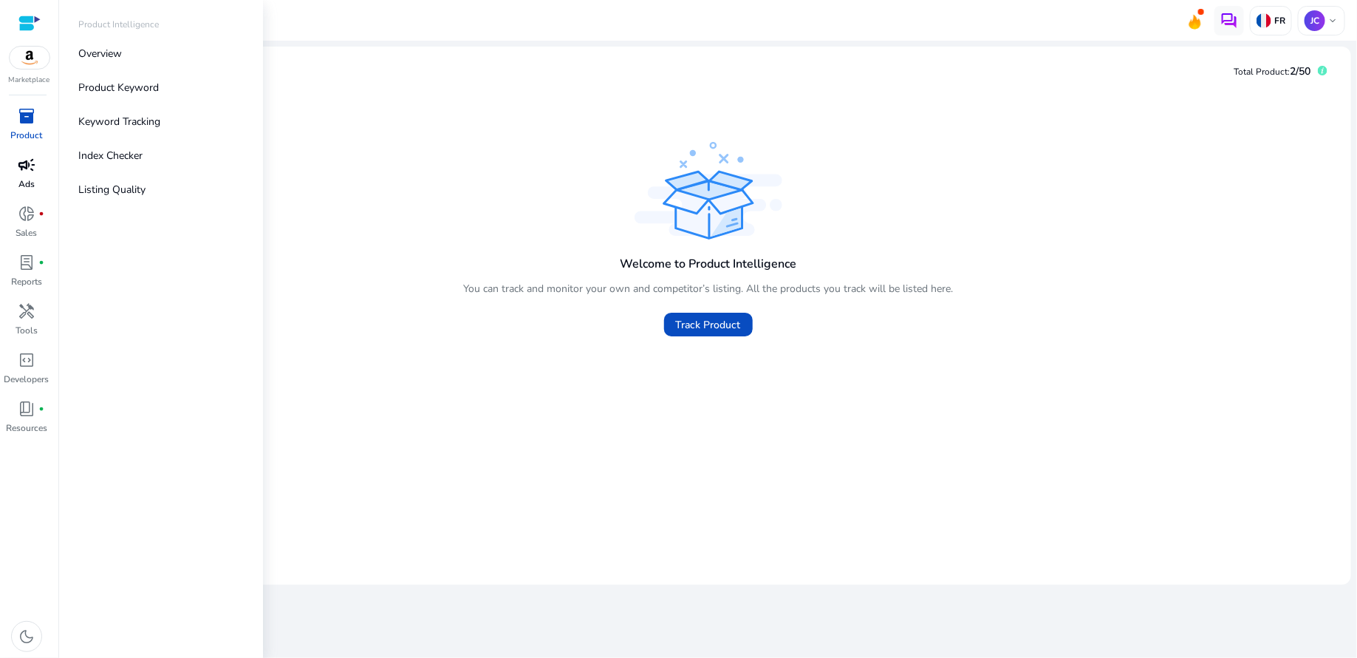
click at [26, 170] on span "campaign" at bounding box center [27, 165] width 18 height 18
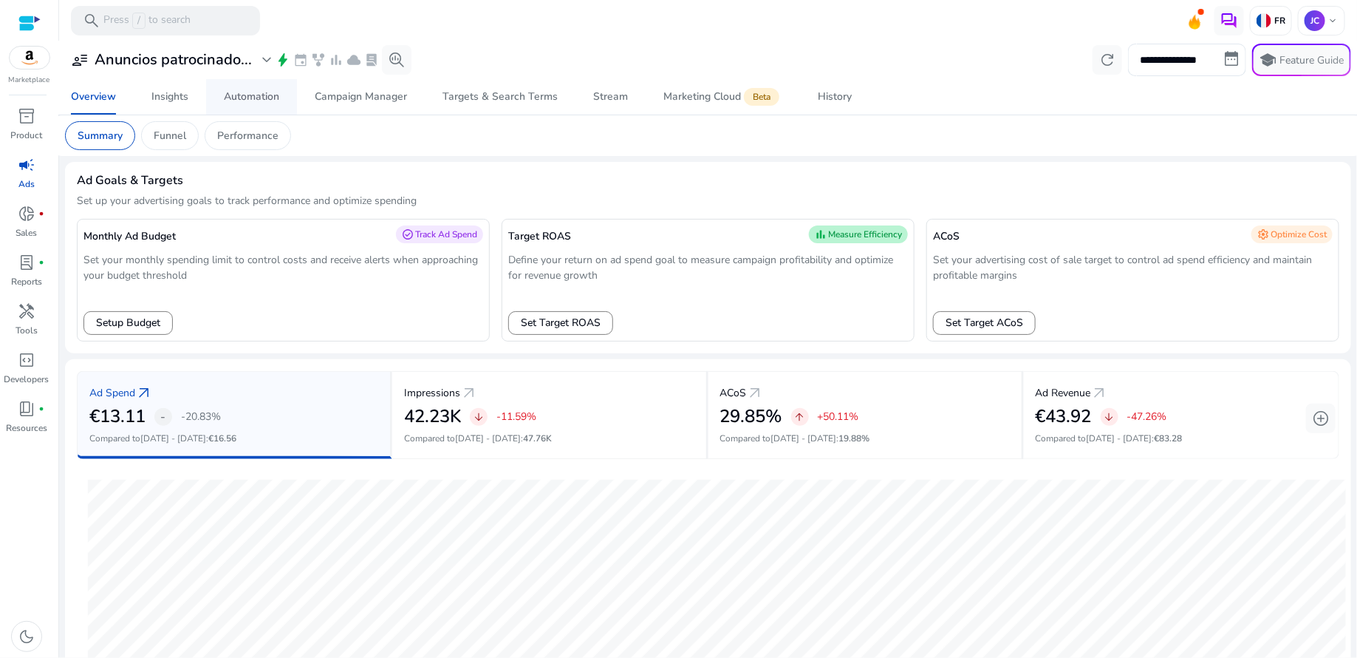
click at [254, 95] on div "Automation" at bounding box center [251, 97] width 55 height 10
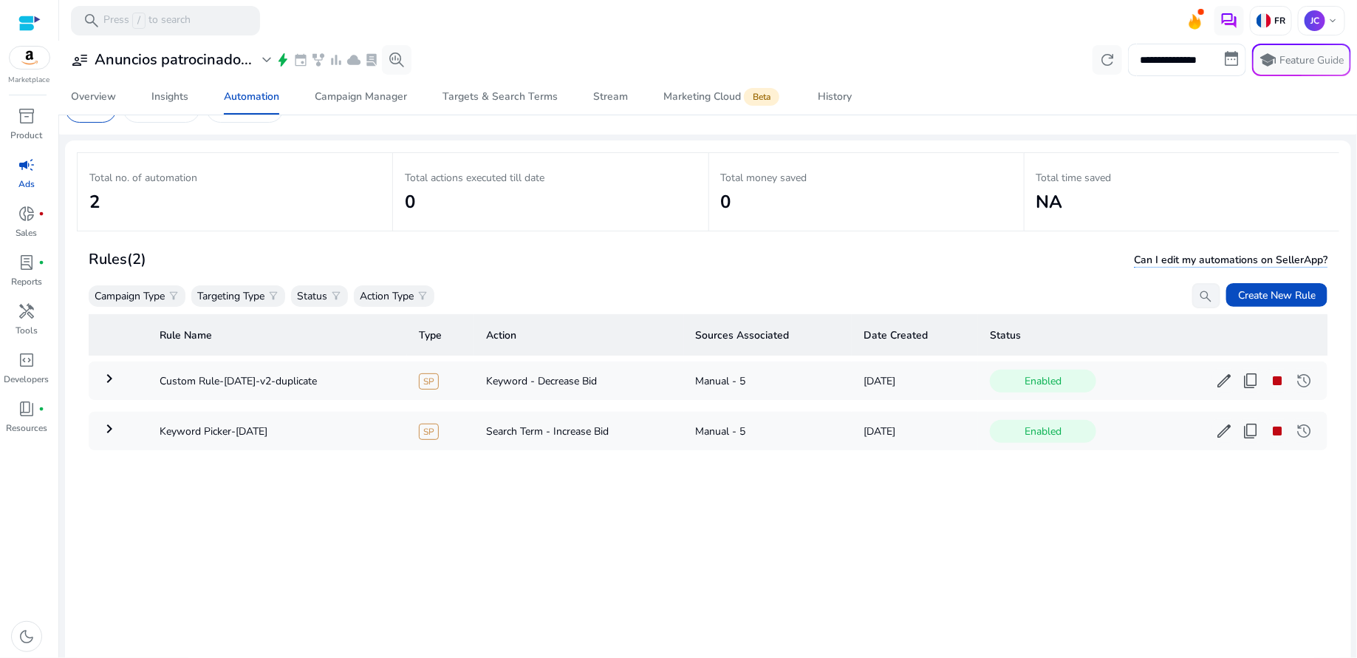
scroll to position [38, 0]
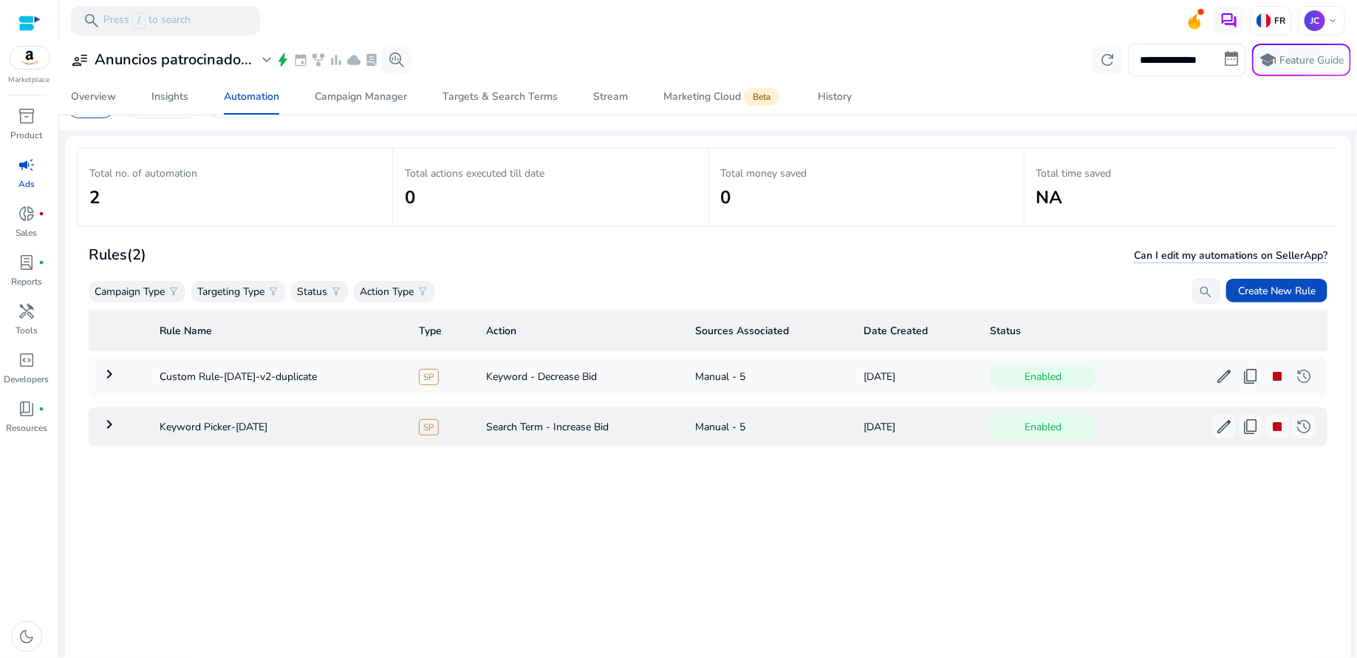
click at [112, 426] on mat-icon "keyboard_arrow_right" at bounding box center [109, 424] width 18 height 18
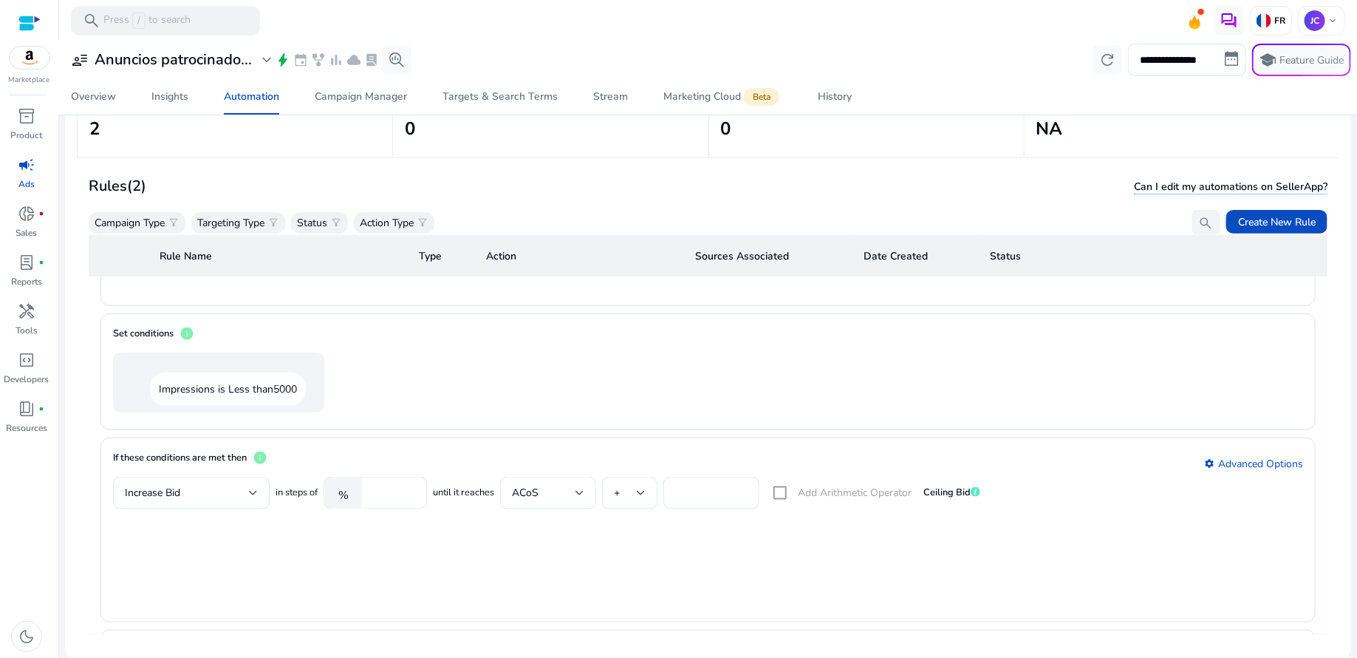
scroll to position [887, 0]
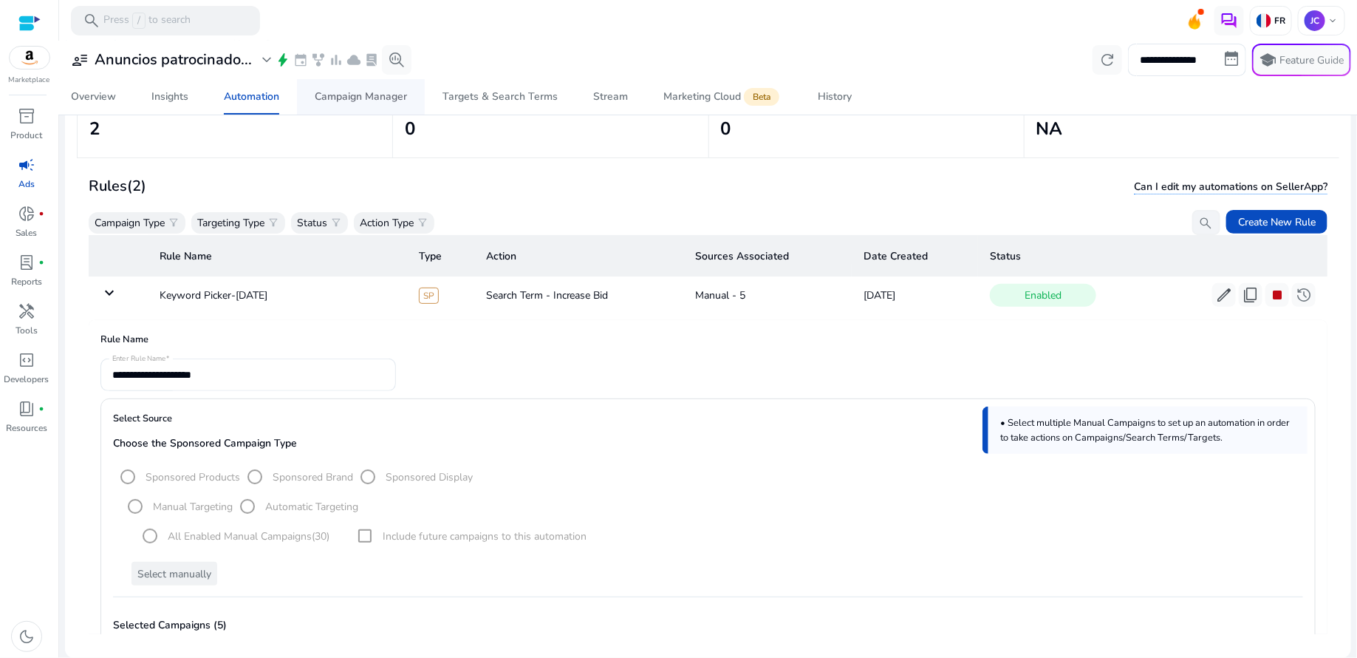
scroll to position [2, 0]
